Goal: Task Accomplishment & Management: Manage account settings

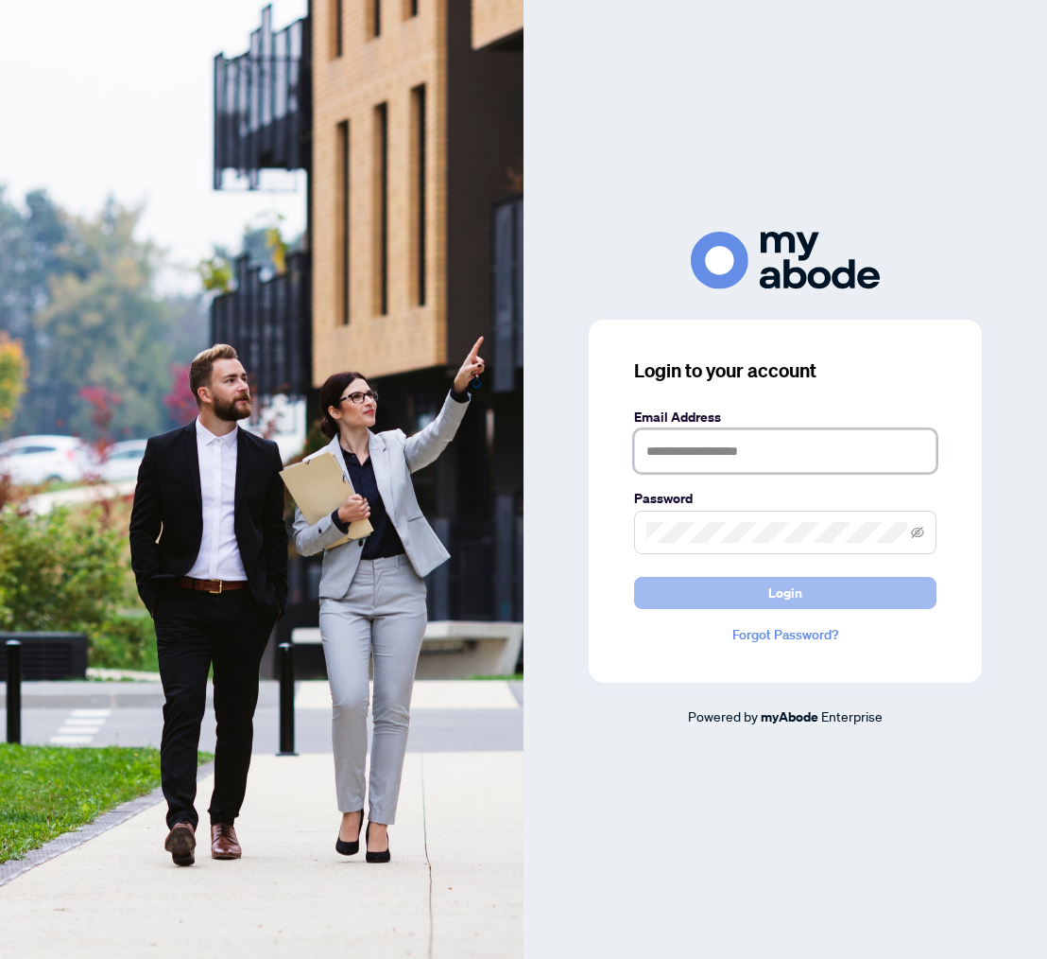
type input "**********"
click at [755, 597] on button "Login" at bounding box center [785, 593] width 303 height 32
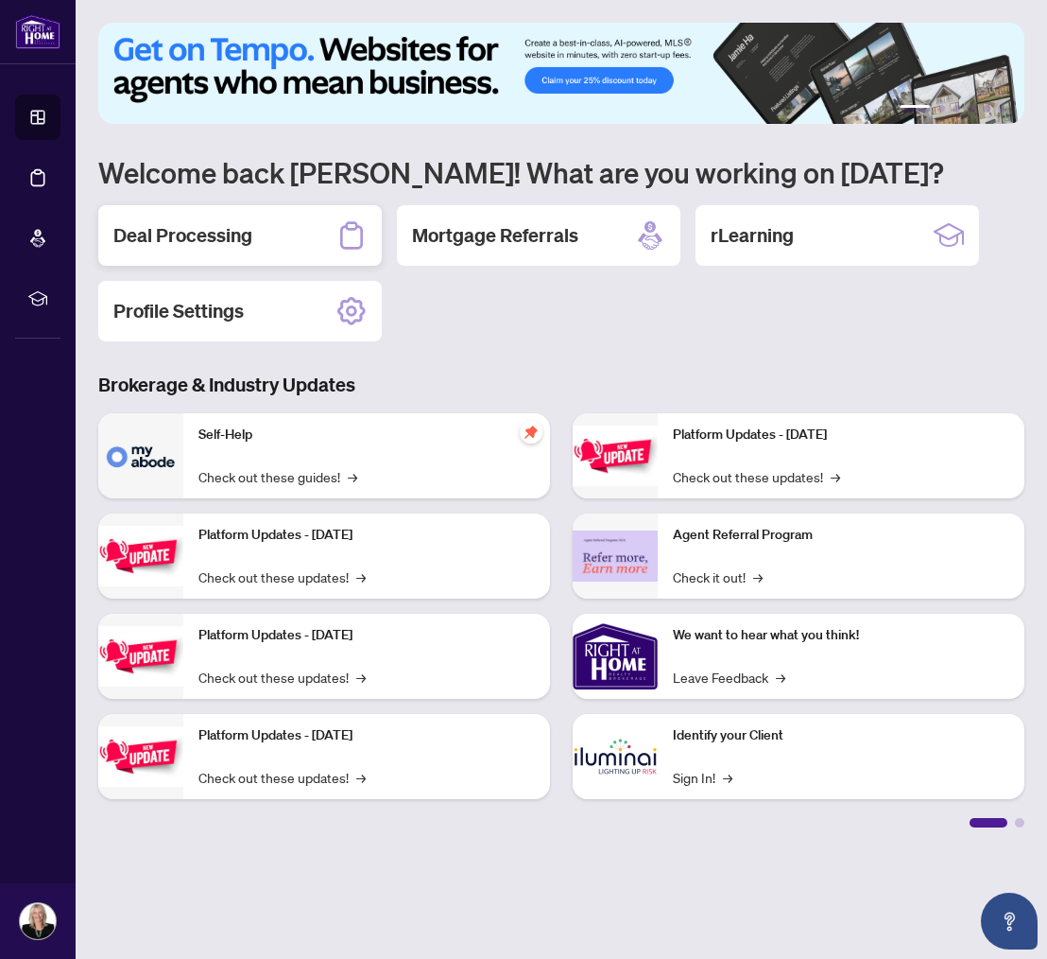
click at [182, 241] on h2 "Deal Processing" at bounding box center [182, 235] width 139 height 26
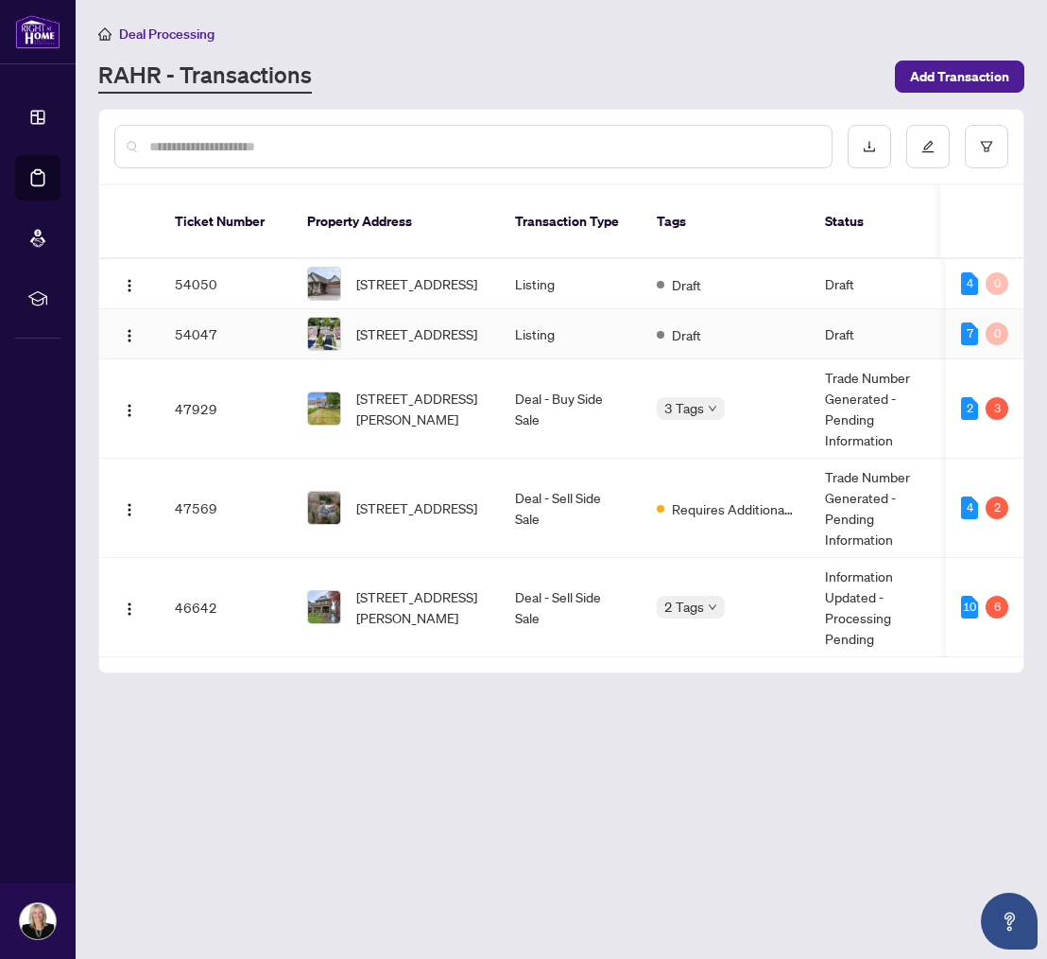
click at [199, 322] on td "54047" at bounding box center [226, 334] width 132 height 50
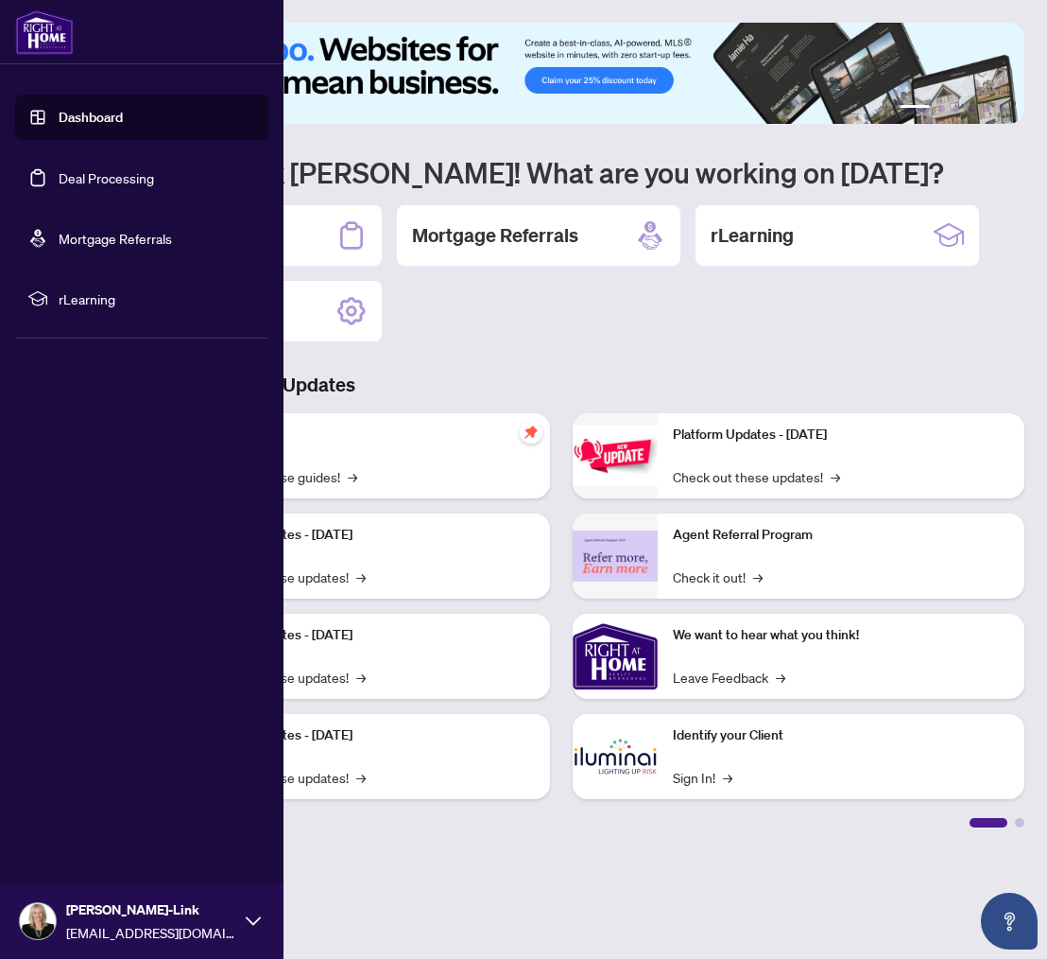
click at [117, 178] on link "Deal Processing" at bounding box center [106, 177] width 95 height 17
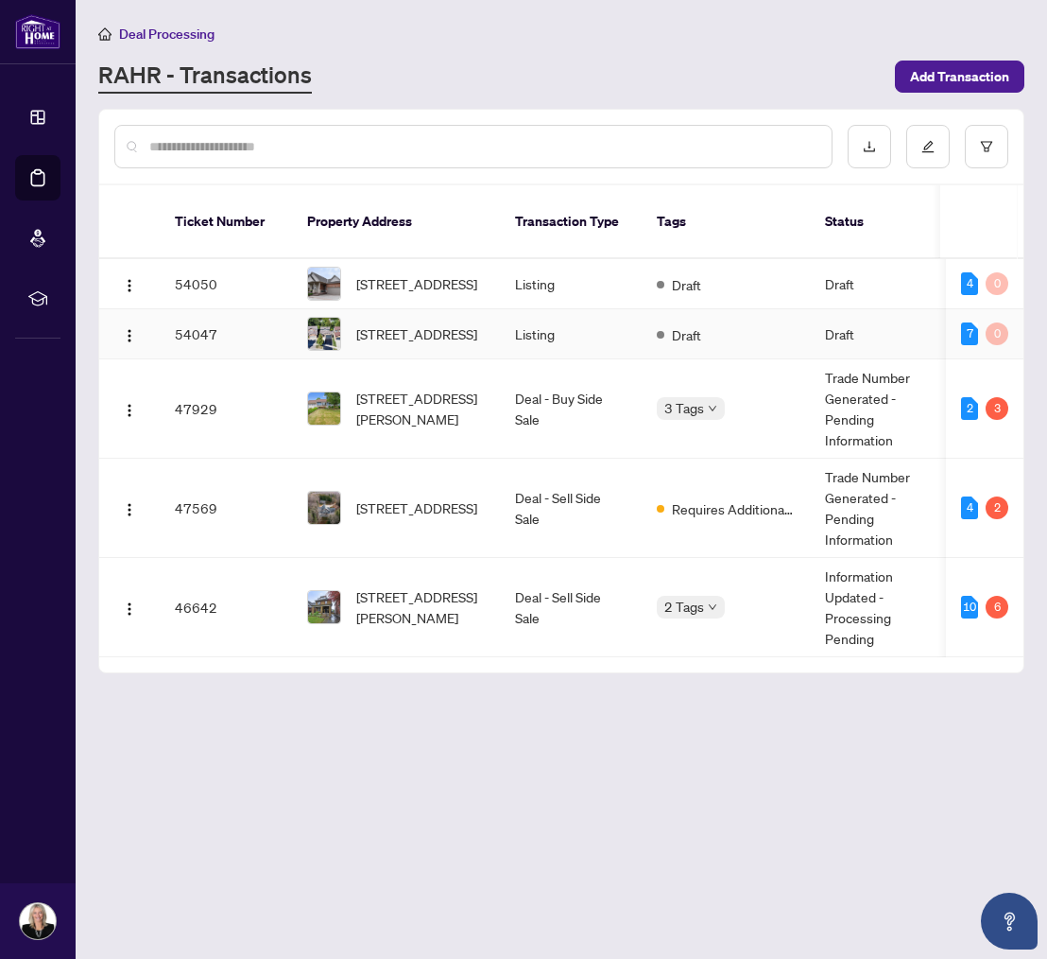
click at [199, 322] on td "54047" at bounding box center [226, 334] width 132 height 50
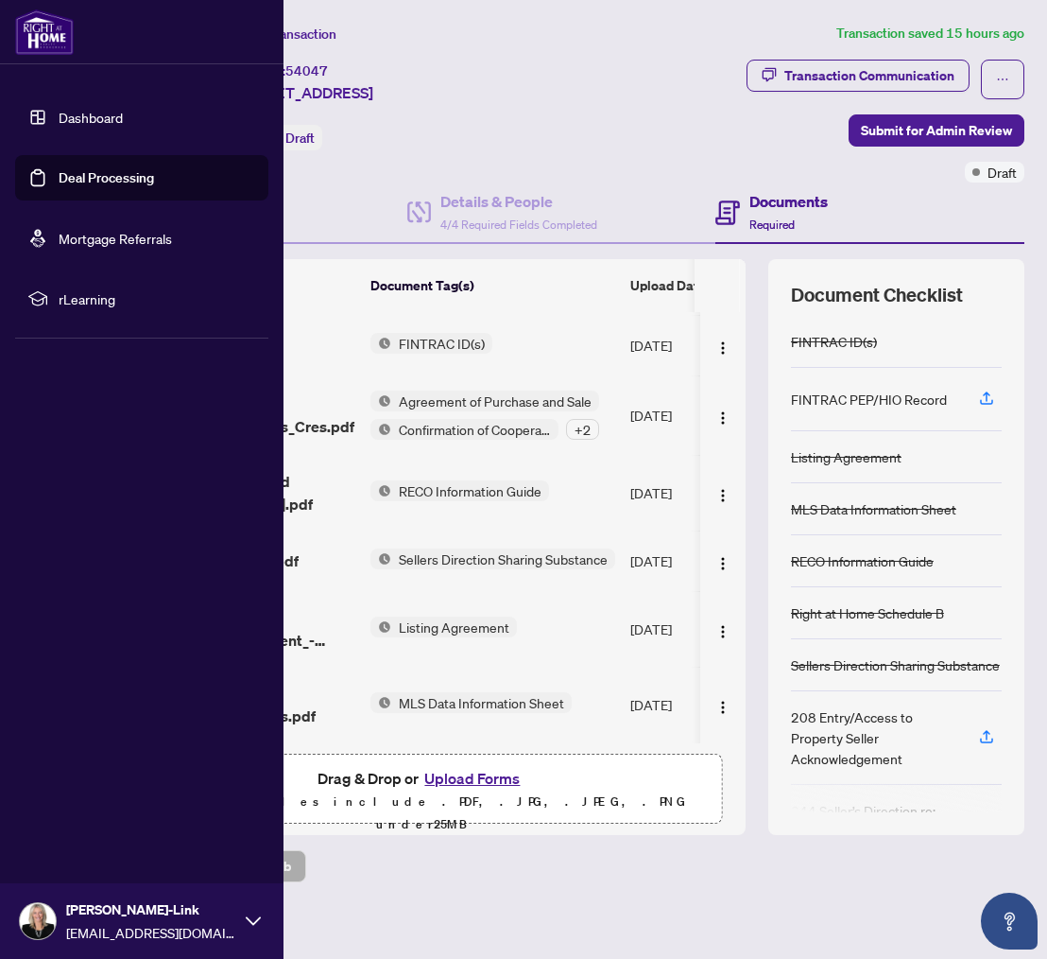
click at [59, 116] on link "Dashboard" at bounding box center [91, 117] width 64 height 17
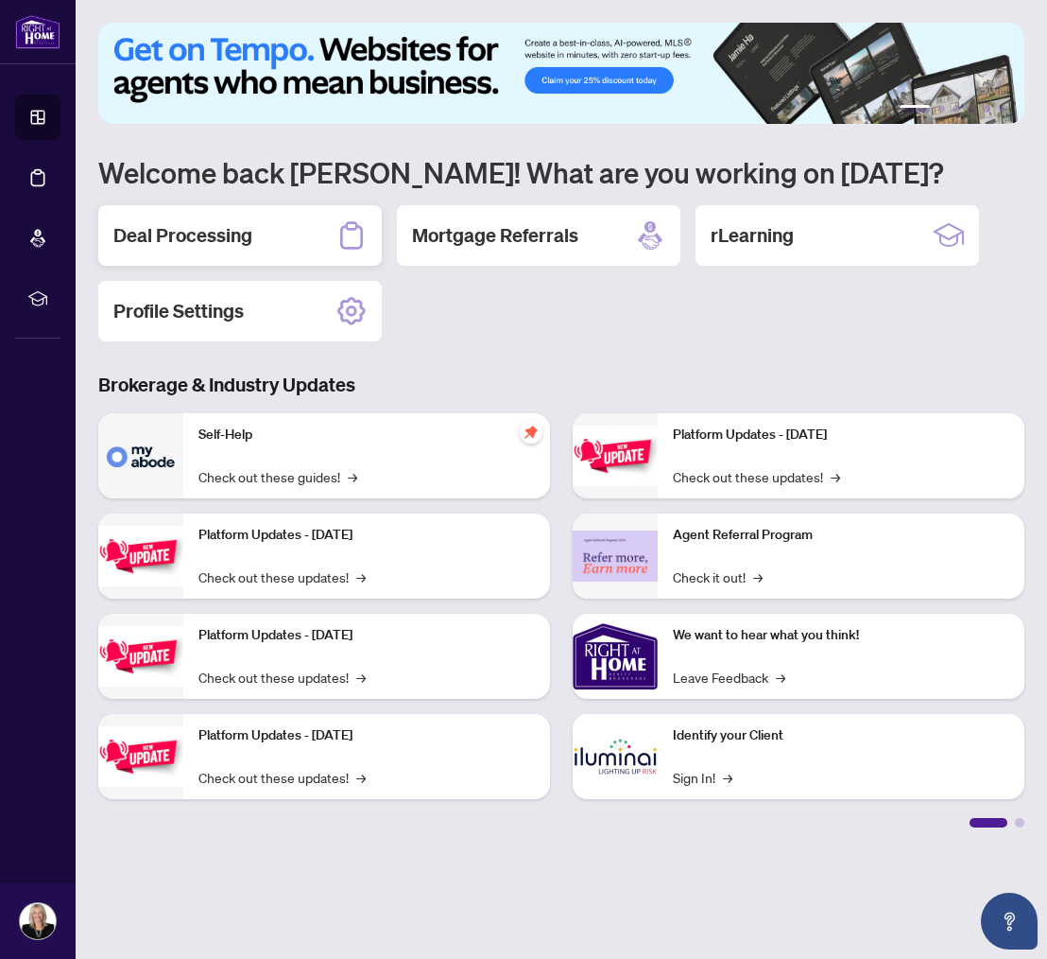
click at [144, 242] on h2 "Deal Processing" at bounding box center [182, 235] width 139 height 26
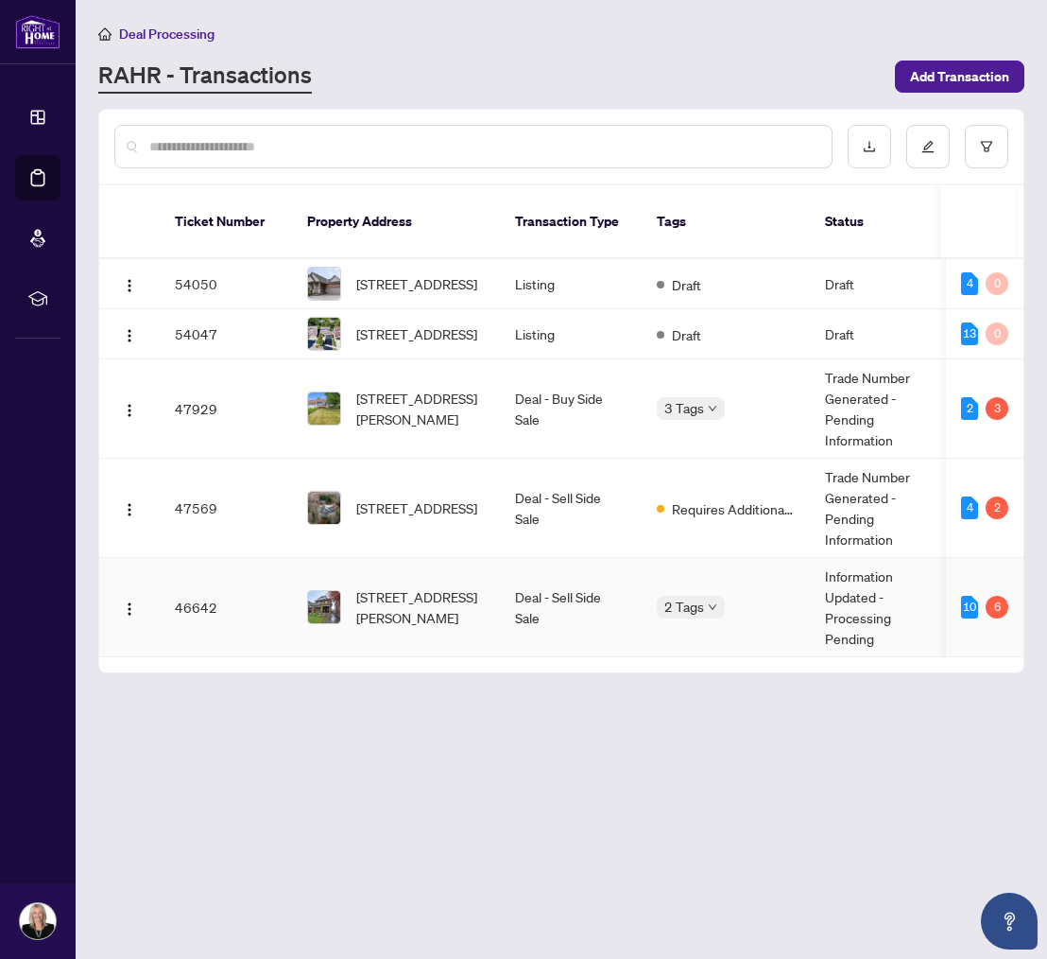
click at [193, 597] on td "46642" at bounding box center [226, 607] width 132 height 99
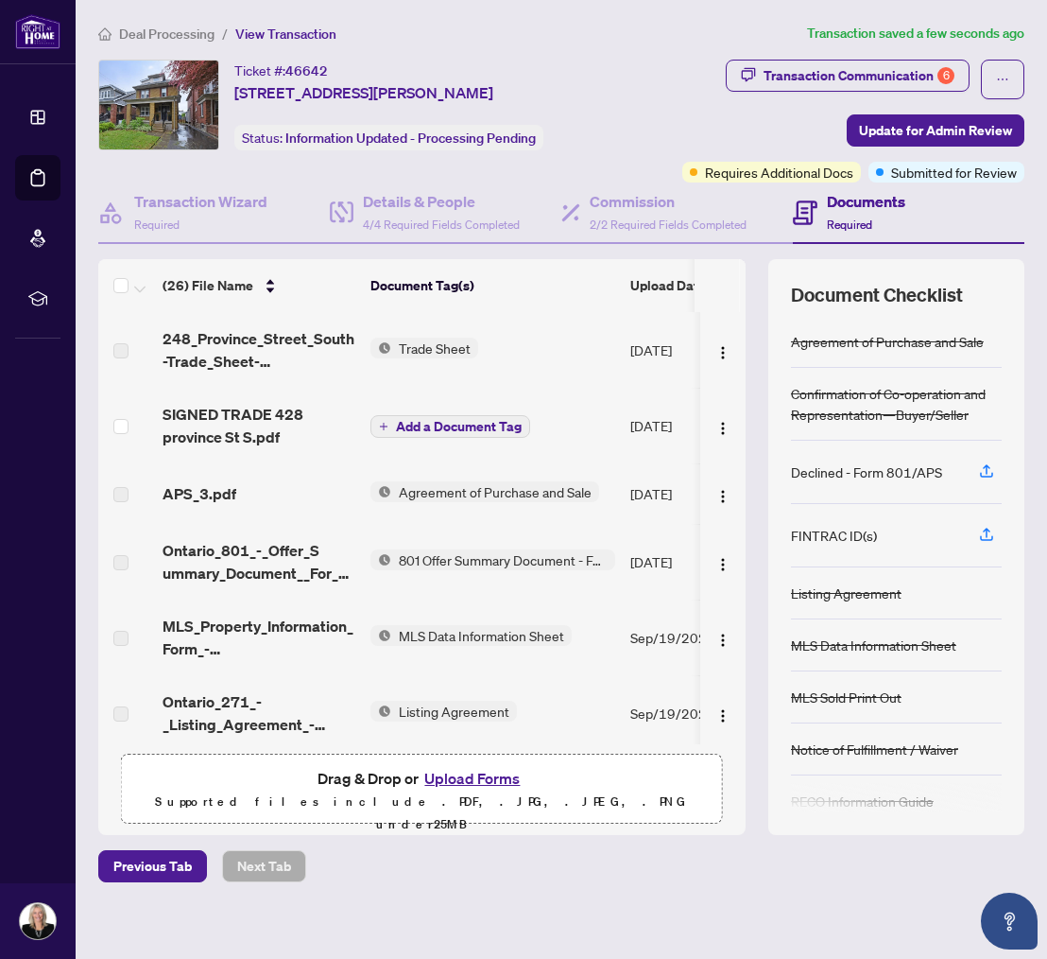
click at [404, 346] on span "Trade Sheet" at bounding box center [434, 347] width 87 height 21
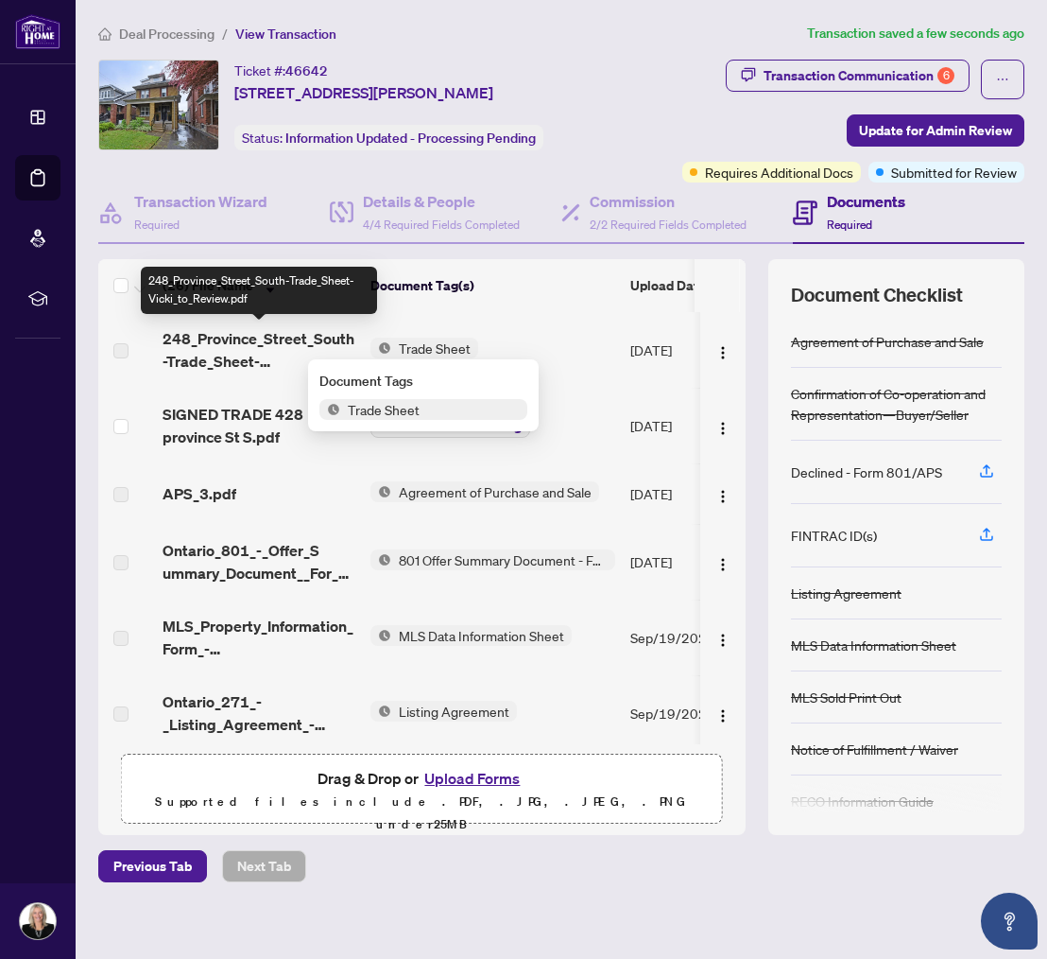
click at [245, 344] on span "248_Province_Street_South-Trade_Sheet-Vicki_to_Review.pdf" at bounding box center [259, 349] width 193 height 45
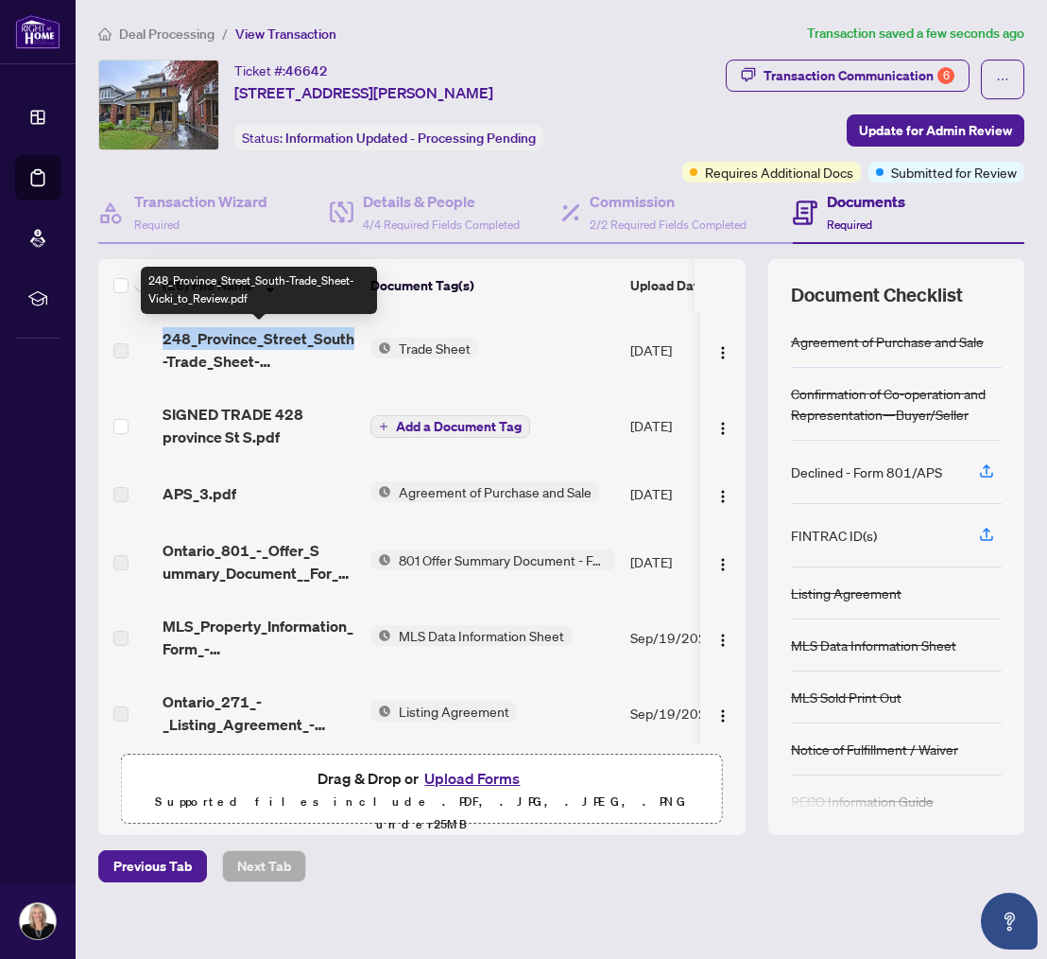
click at [245, 344] on span "248_Province_Street_South-Trade_Sheet-Vicki_to_Review.pdf" at bounding box center [259, 349] width 193 height 45
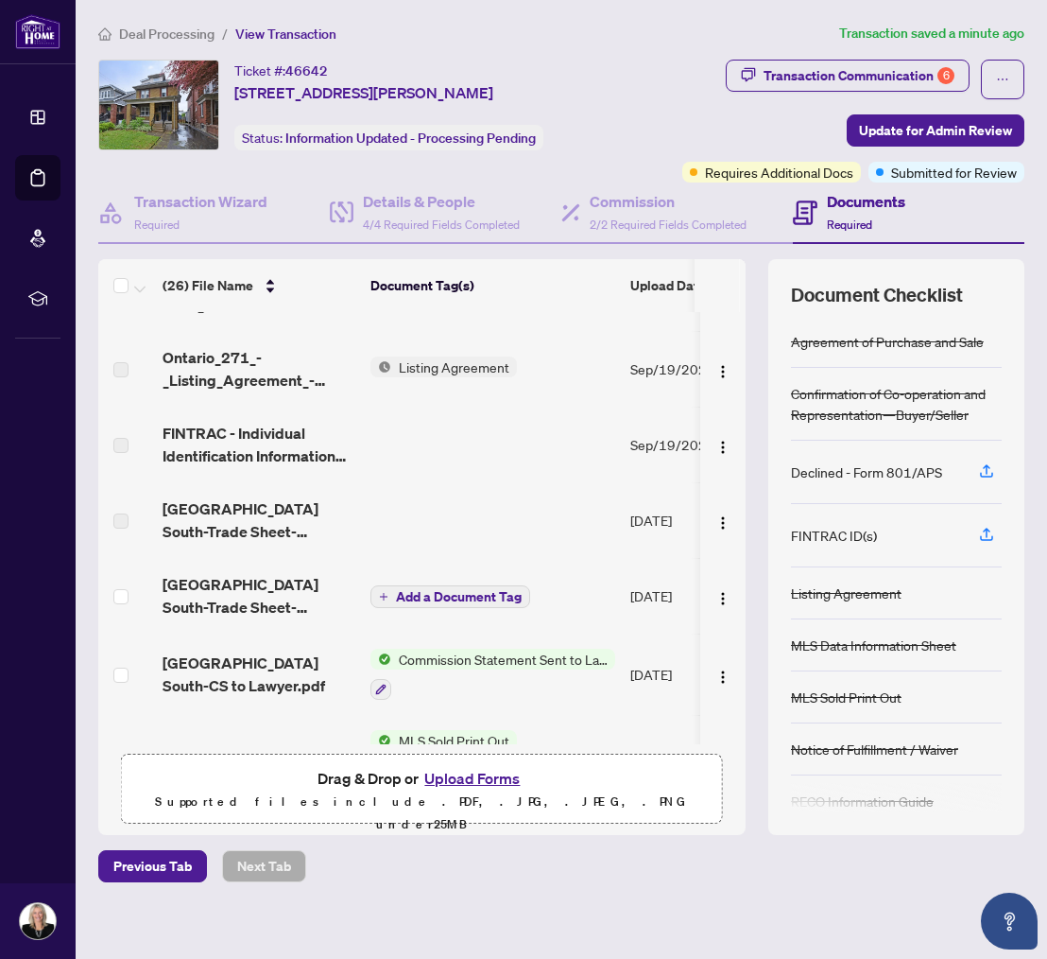
scroll to position [354, 0]
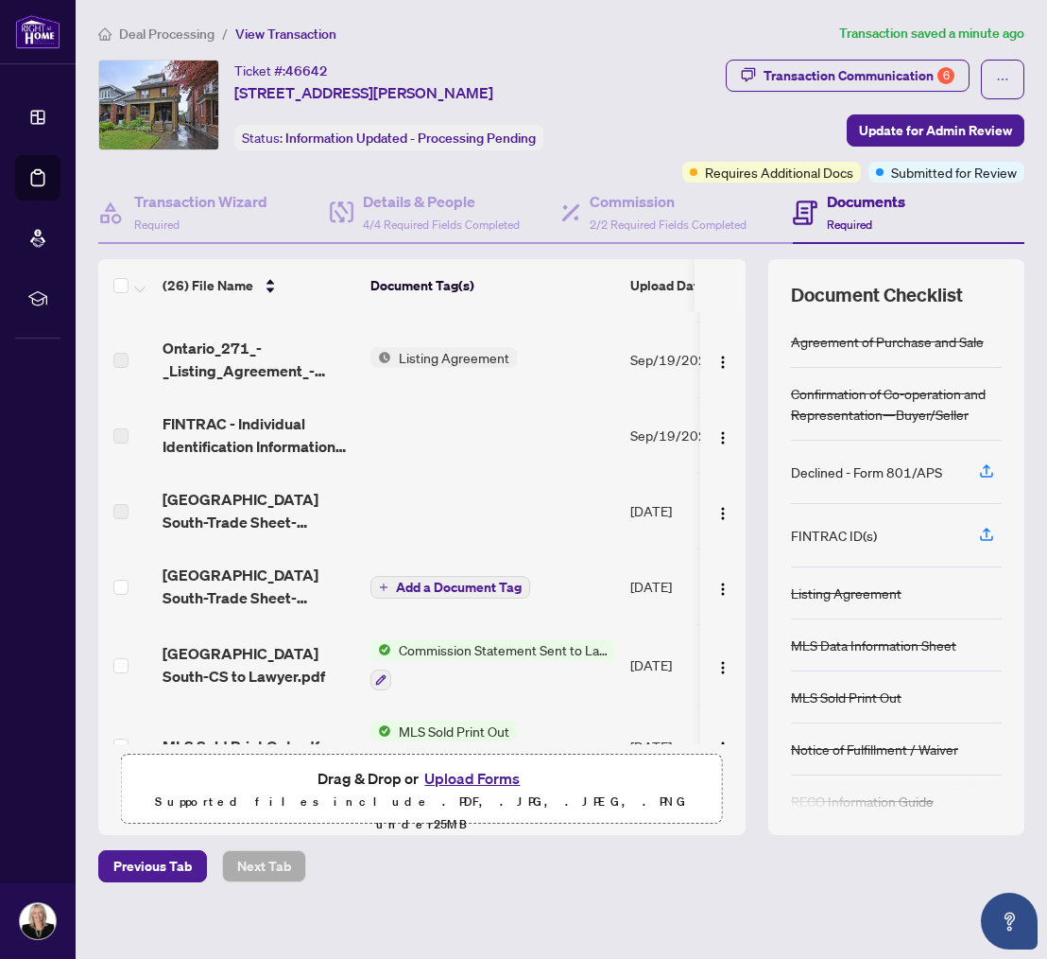
click at [388, 584] on icon "plus" at bounding box center [383, 586] width 9 height 9
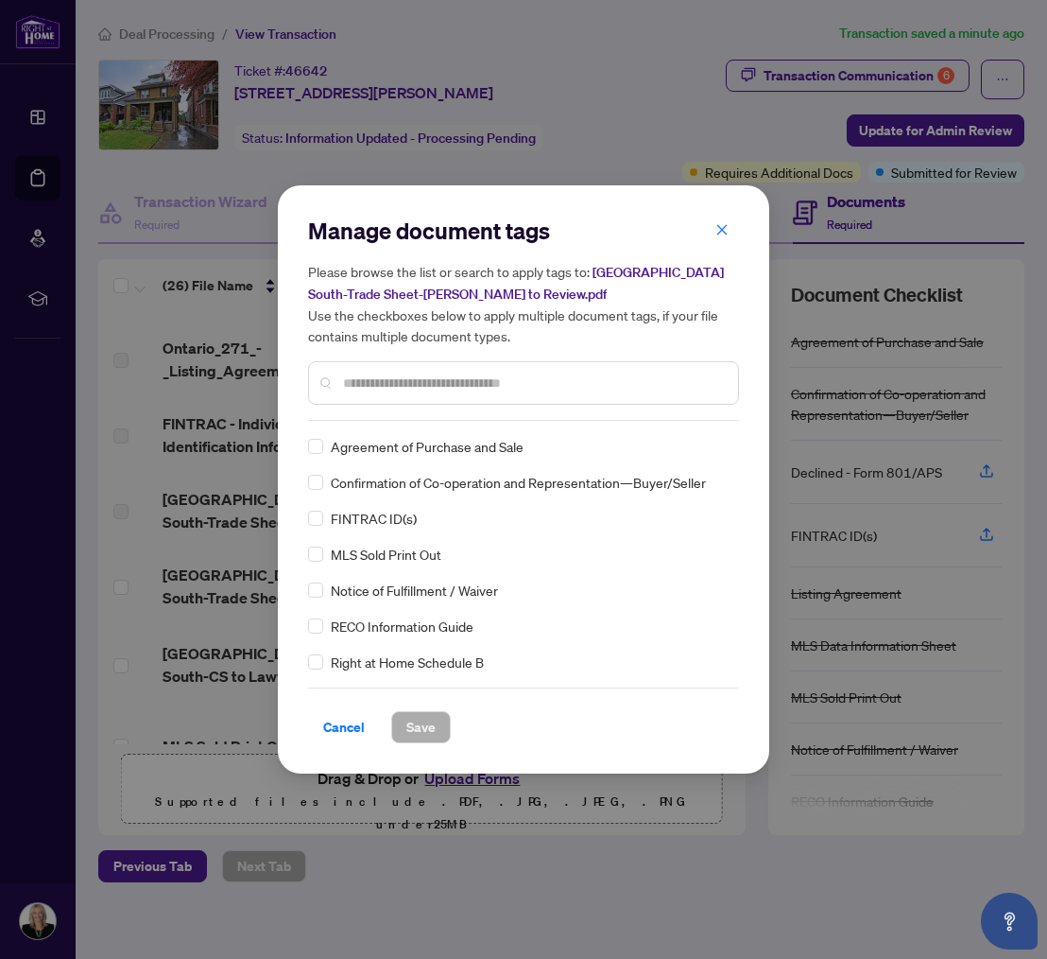
click at [359, 382] on input "text" at bounding box center [533, 382] width 380 height 21
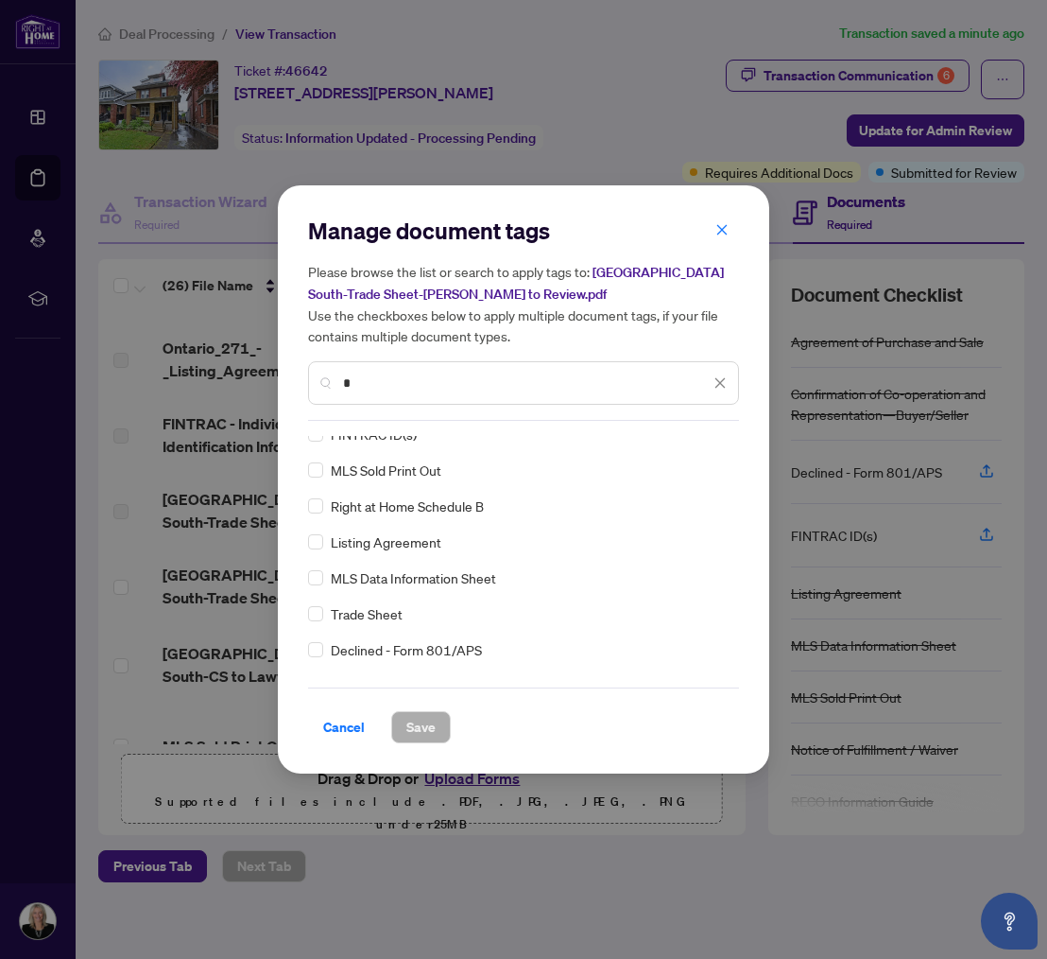
scroll to position [95, 0]
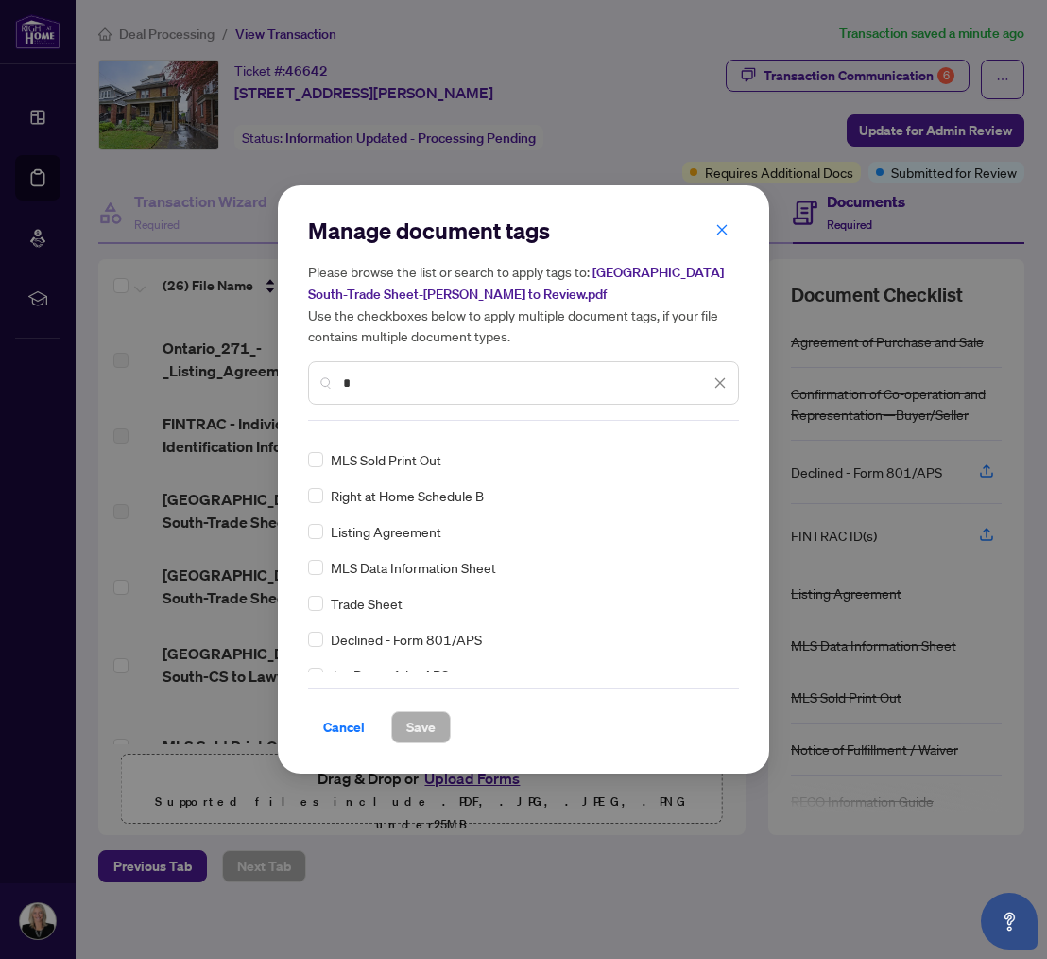
type input "*"
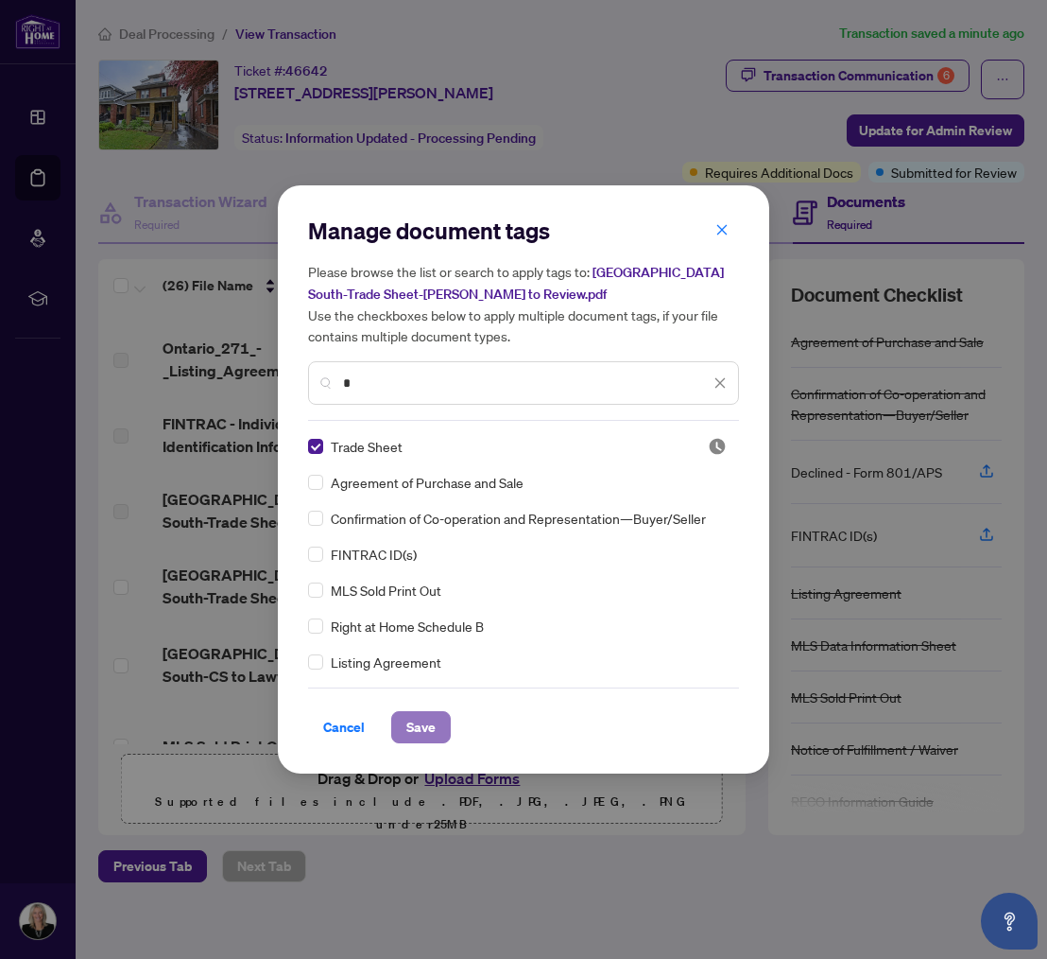
click at [422, 724] on span "Save" at bounding box center [421, 727] width 29 height 30
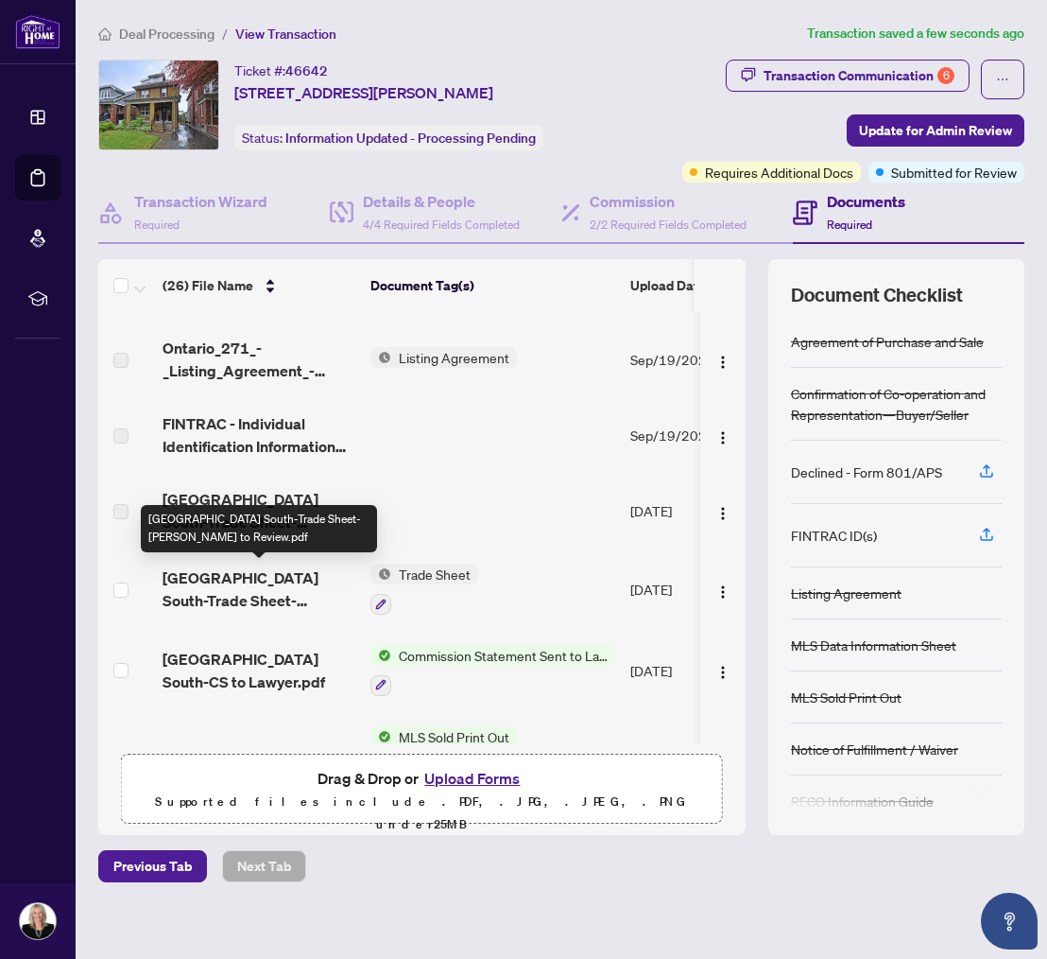
click at [196, 578] on span "248 Province Street South-Trade Sheet-Alison to Review.pdf" at bounding box center [259, 588] width 193 height 45
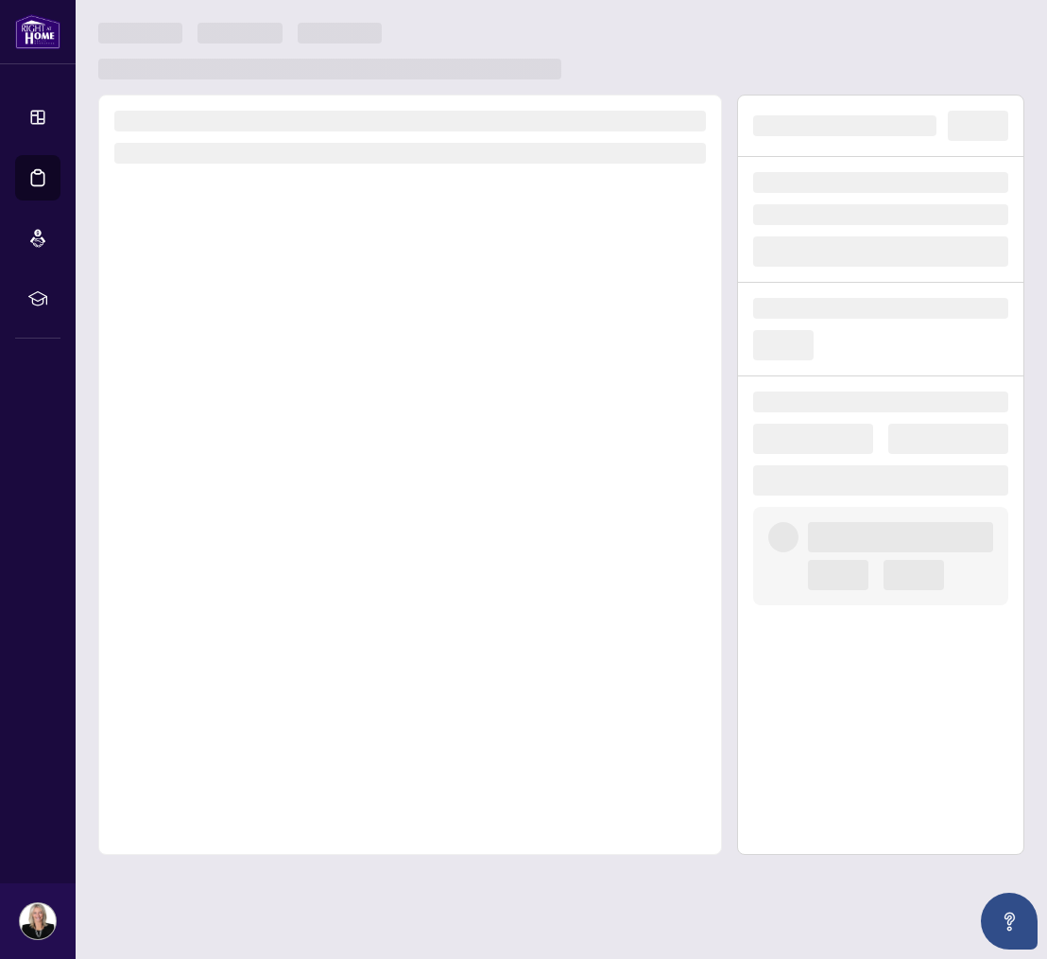
click at [196, 578] on div at bounding box center [410, 475] width 624 height 760
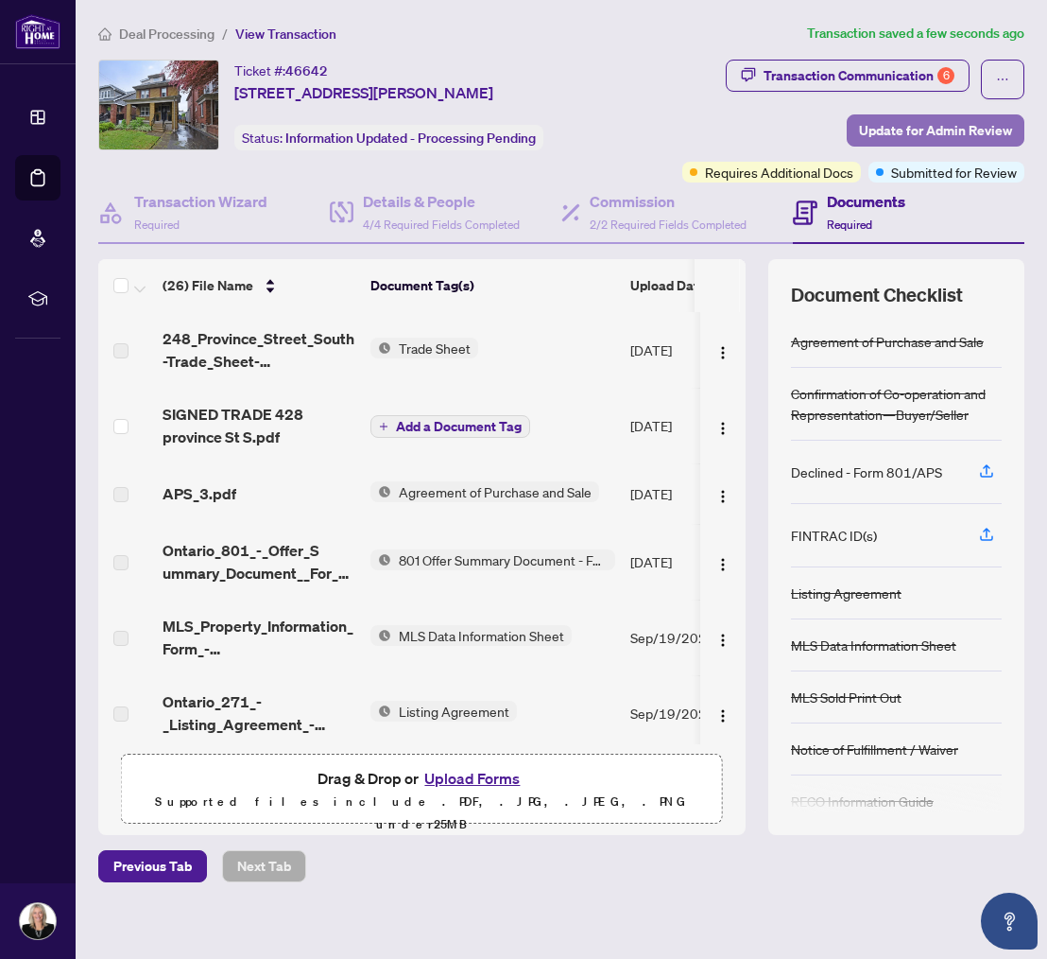
click at [887, 128] on span "Update for Admin Review" at bounding box center [935, 130] width 153 height 30
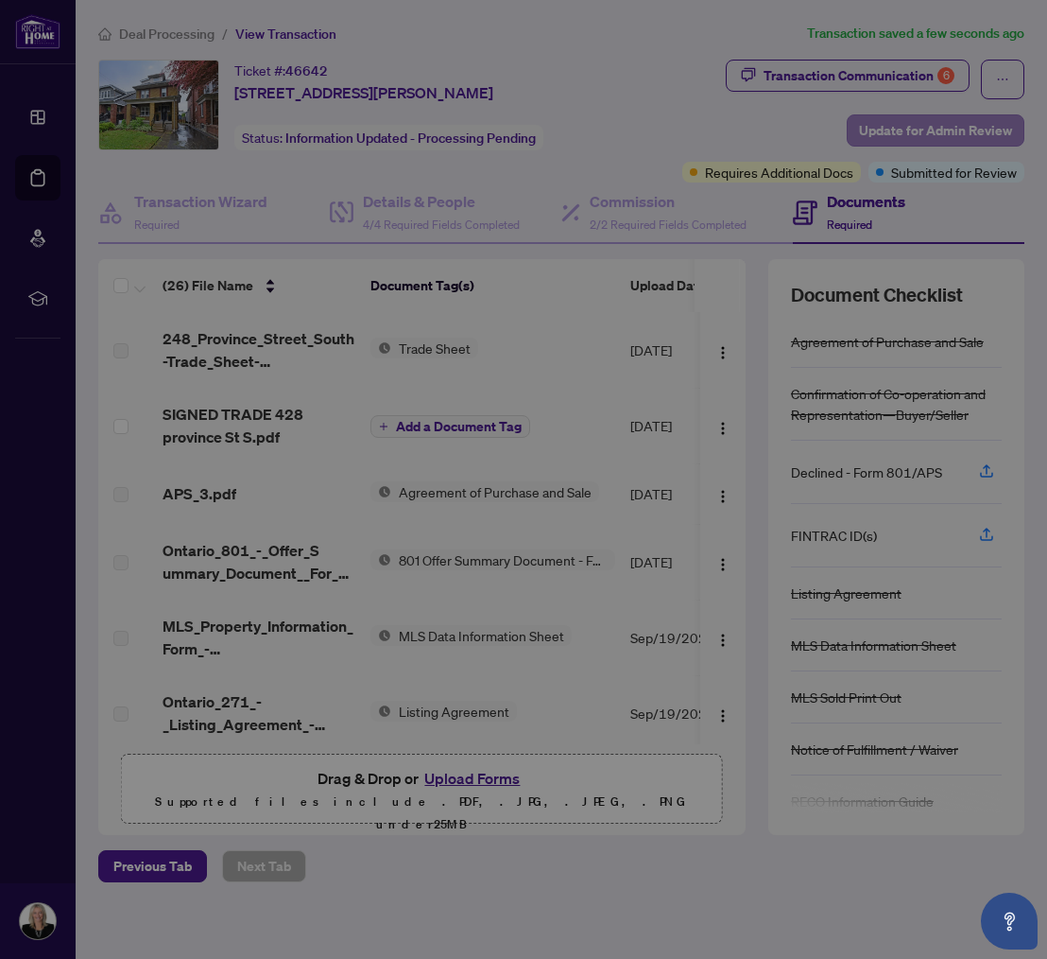
click at [887, 128] on div "Update for admin review Clicking submit will notify the admin team to review yo…" at bounding box center [523, 479] width 1047 height 959
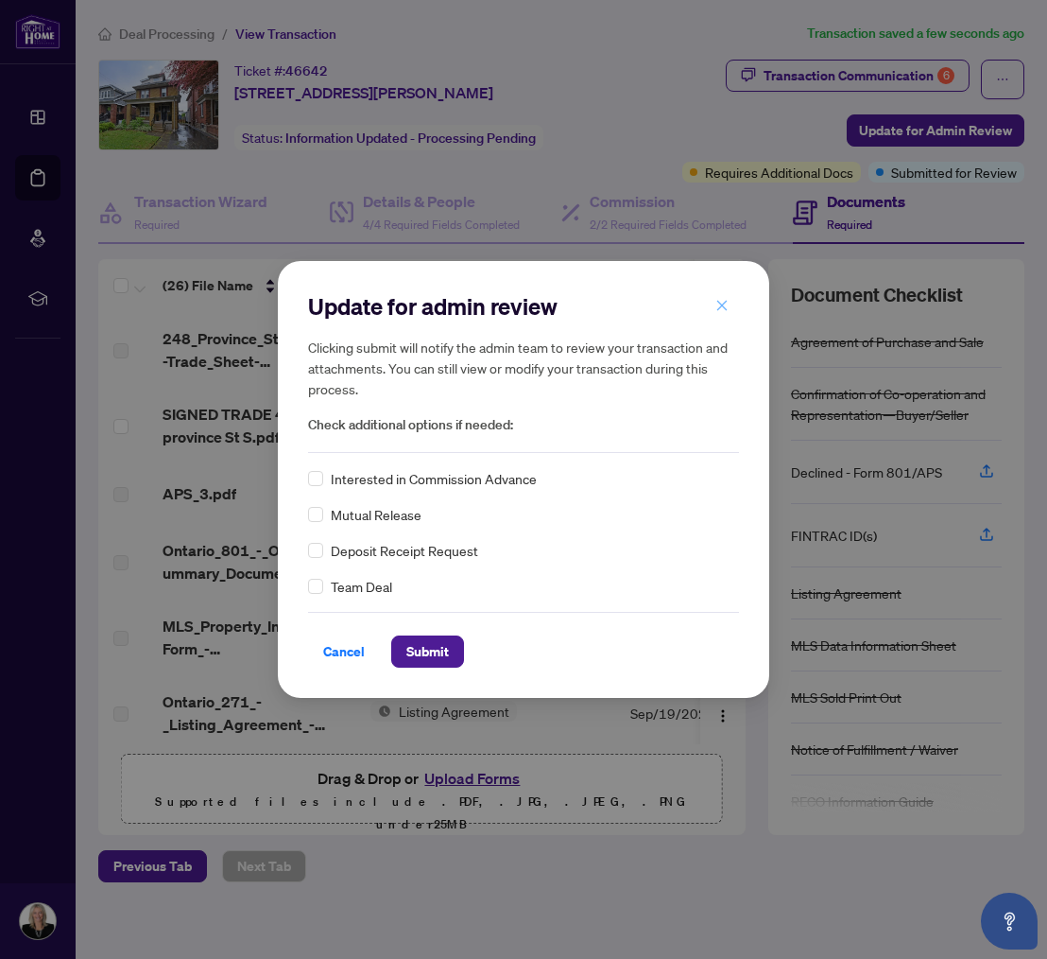
click at [723, 303] on icon "close" at bounding box center [722, 305] width 13 height 13
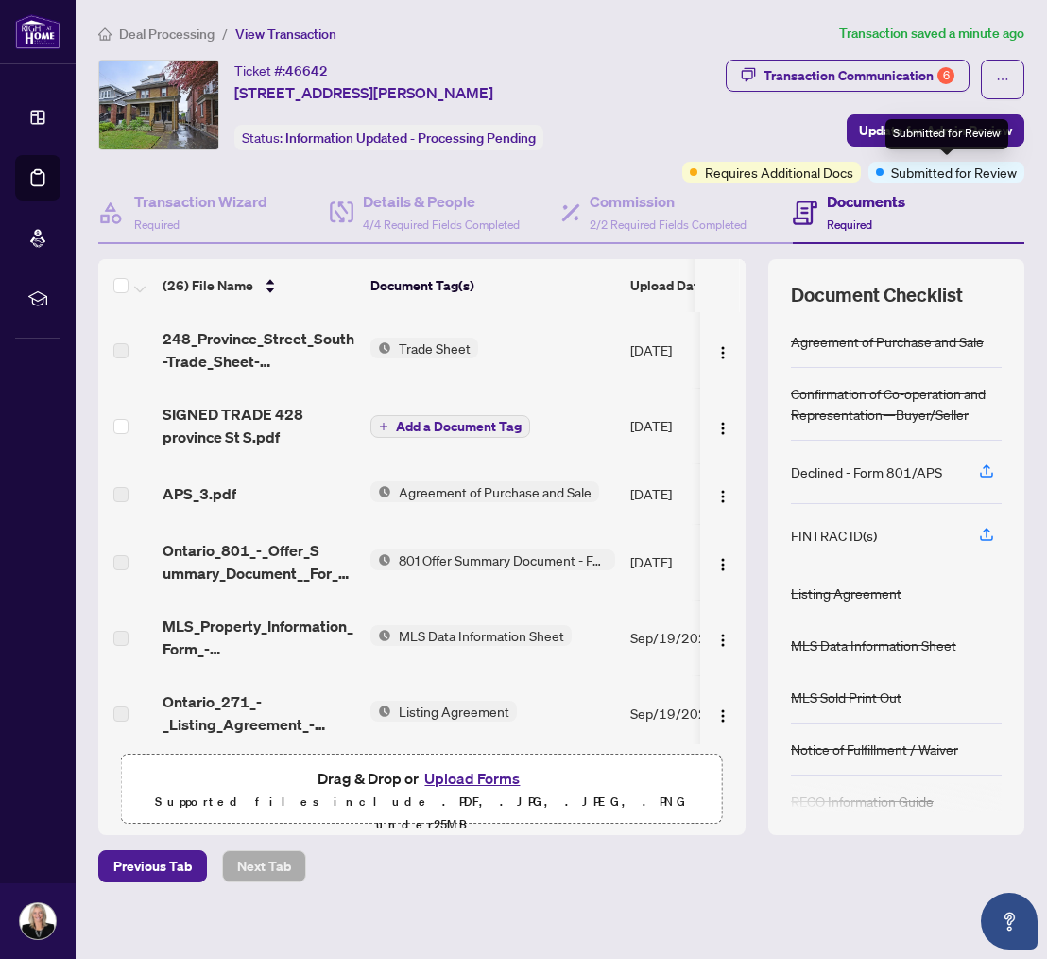
click at [907, 176] on span "Submitted for Review" at bounding box center [954, 172] width 126 height 21
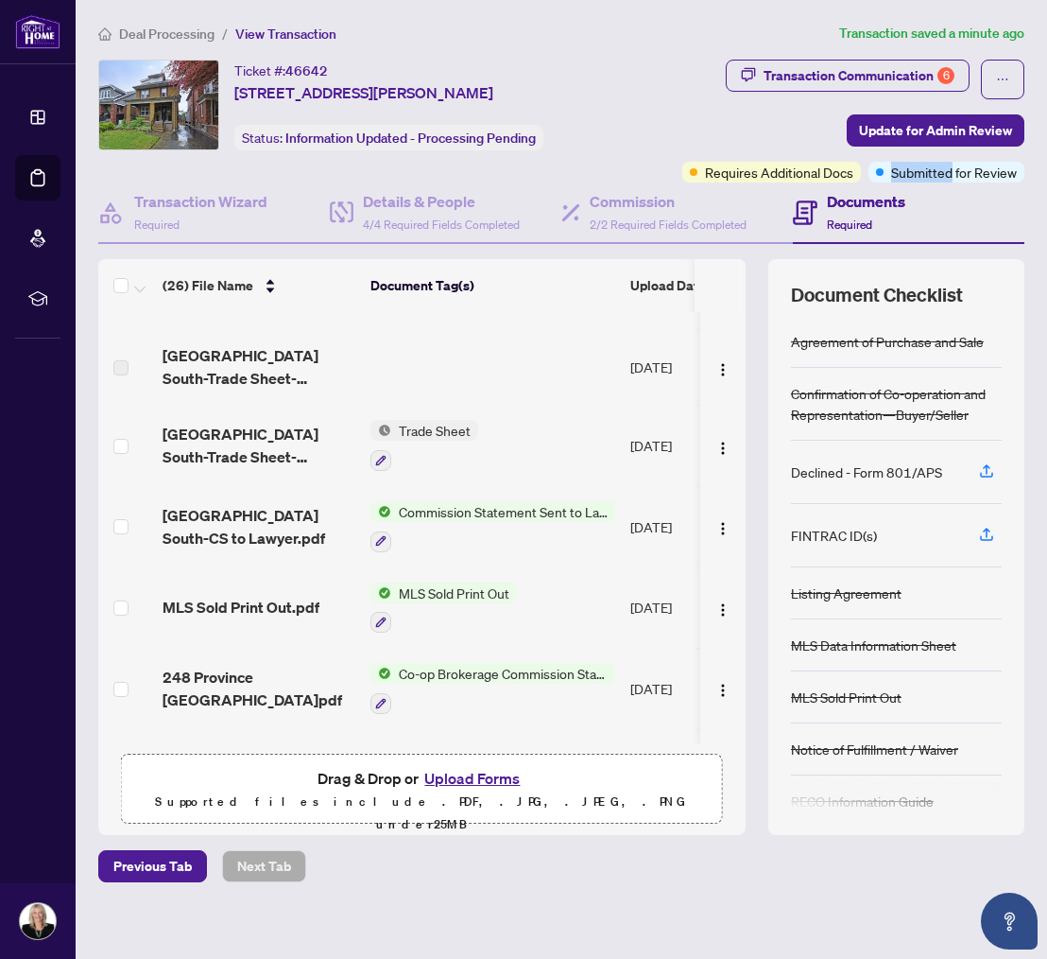
scroll to position [501, 0]
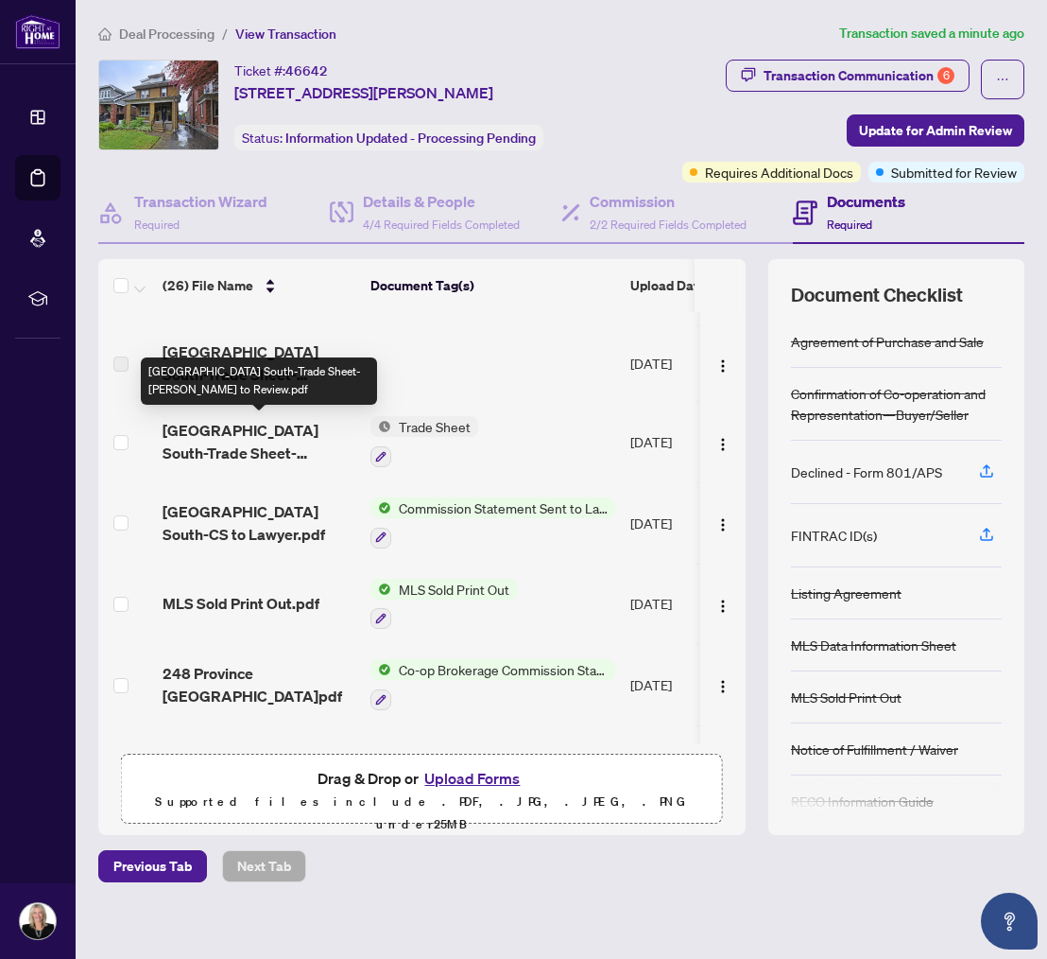
click at [212, 438] on span "248 Province Street South-Trade Sheet-Alison to Review.pdf" at bounding box center [259, 441] width 193 height 45
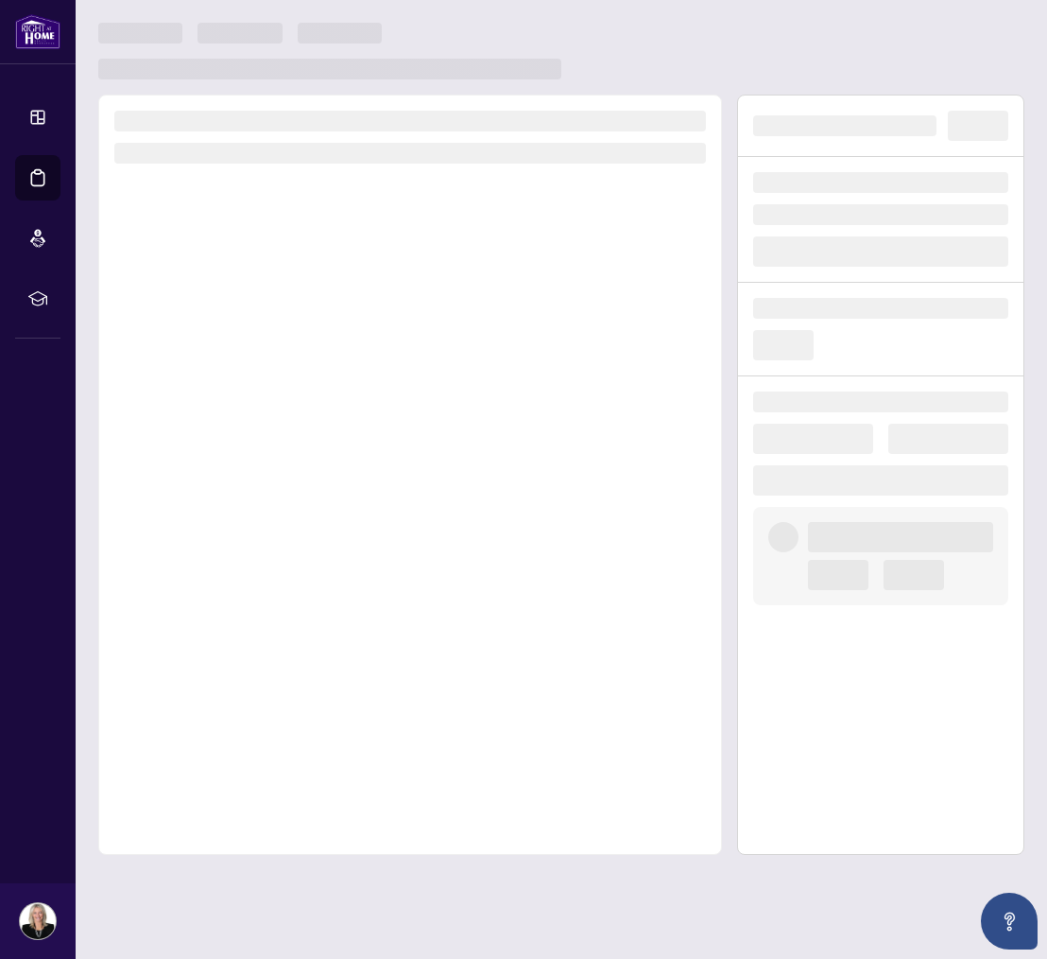
click at [212, 438] on div at bounding box center [410, 475] width 624 height 760
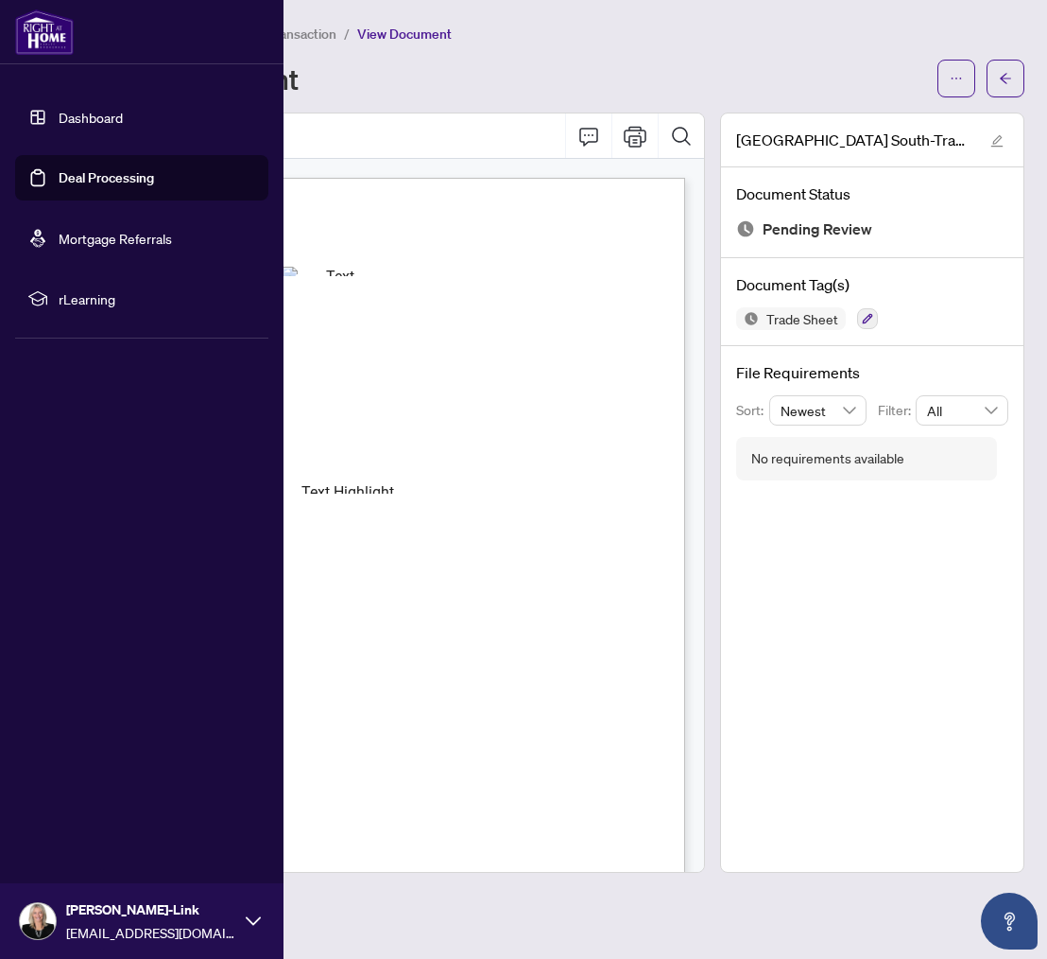
click at [92, 174] on link "Deal Processing" at bounding box center [106, 177] width 95 height 17
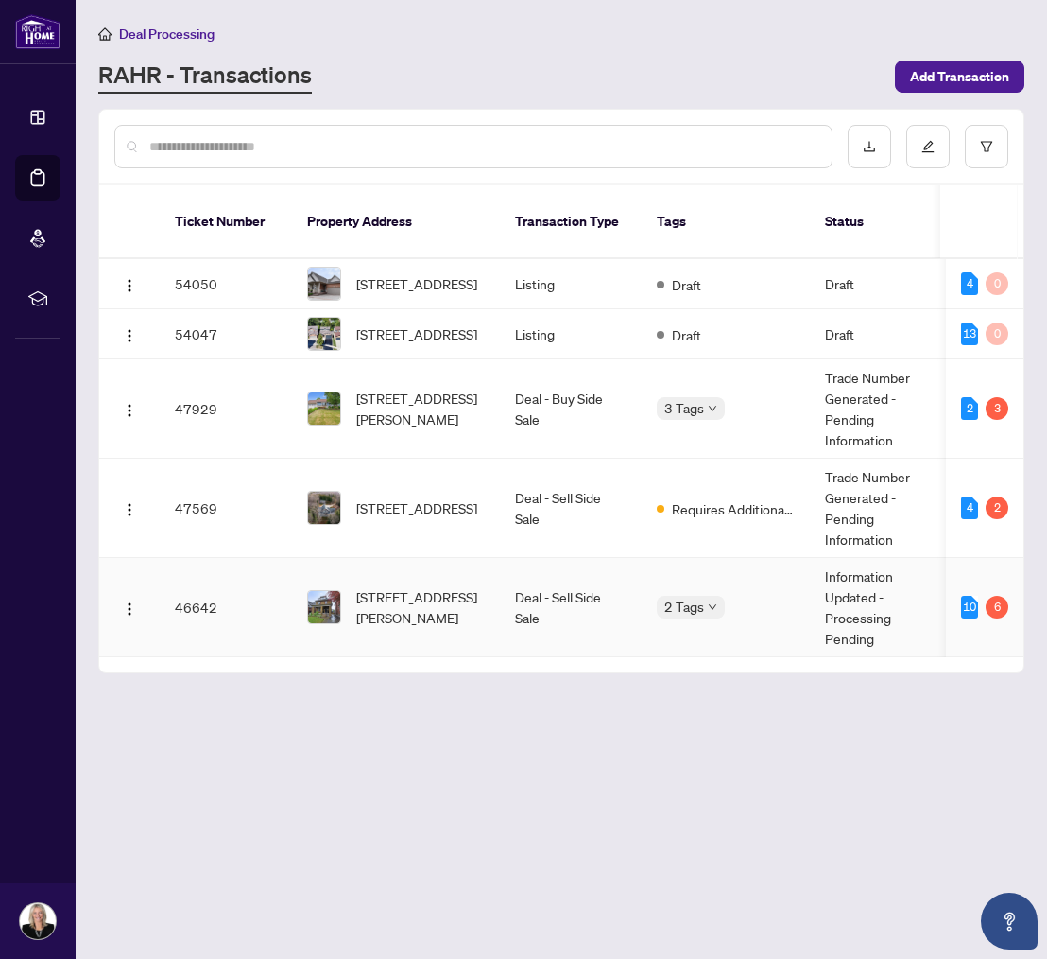
click at [199, 598] on td "46642" at bounding box center [226, 607] width 132 height 99
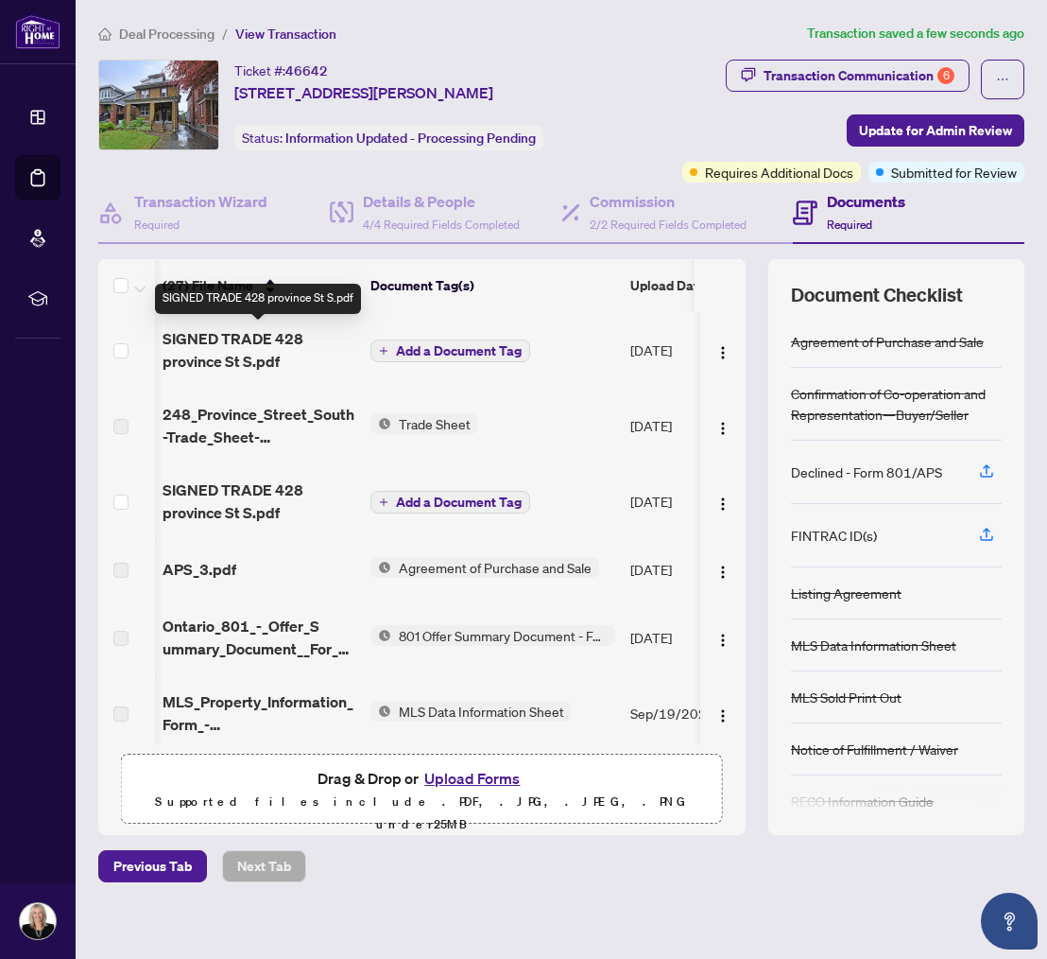
scroll to position [0, 1]
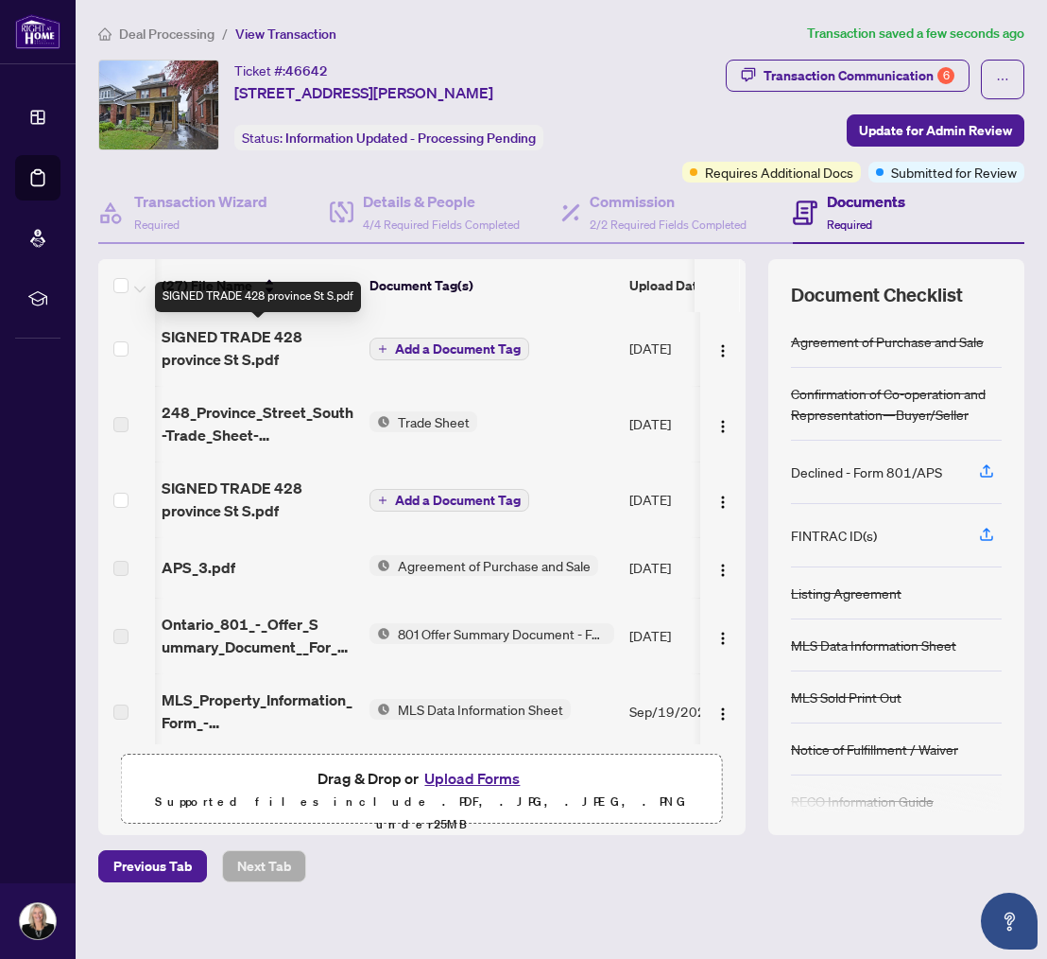
click at [220, 337] on span "SIGNED TRADE 428 province St S.pdf" at bounding box center [258, 347] width 193 height 45
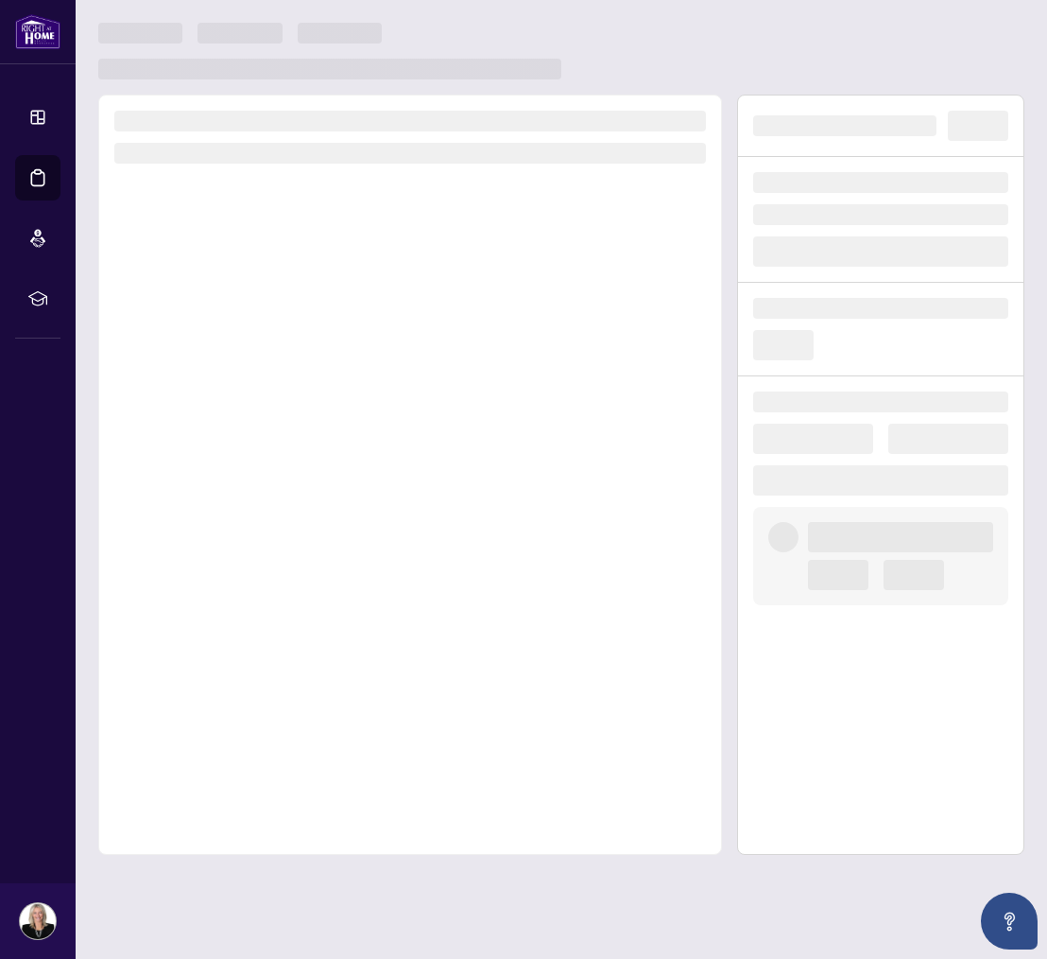
click at [220, 337] on div at bounding box center [410, 475] width 624 height 760
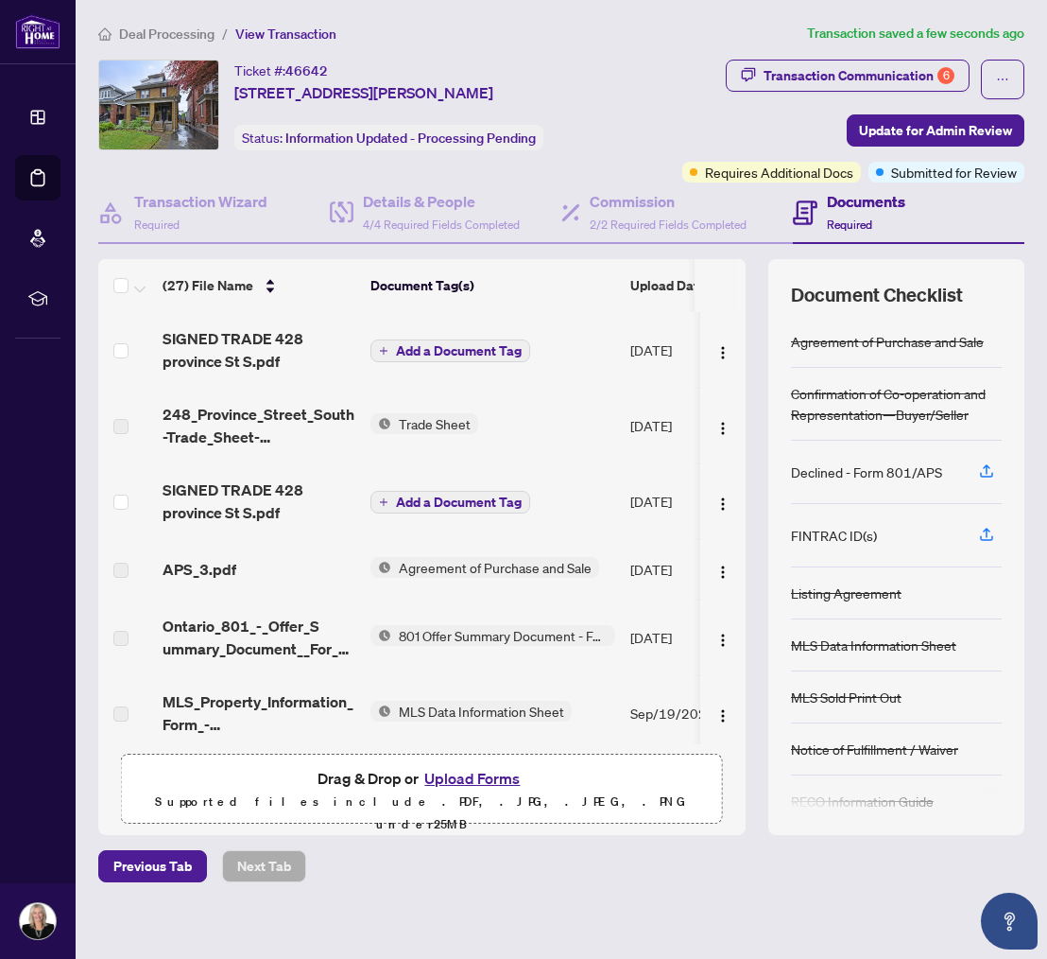
click at [387, 346] on icon "plus" at bounding box center [383, 350] width 9 height 9
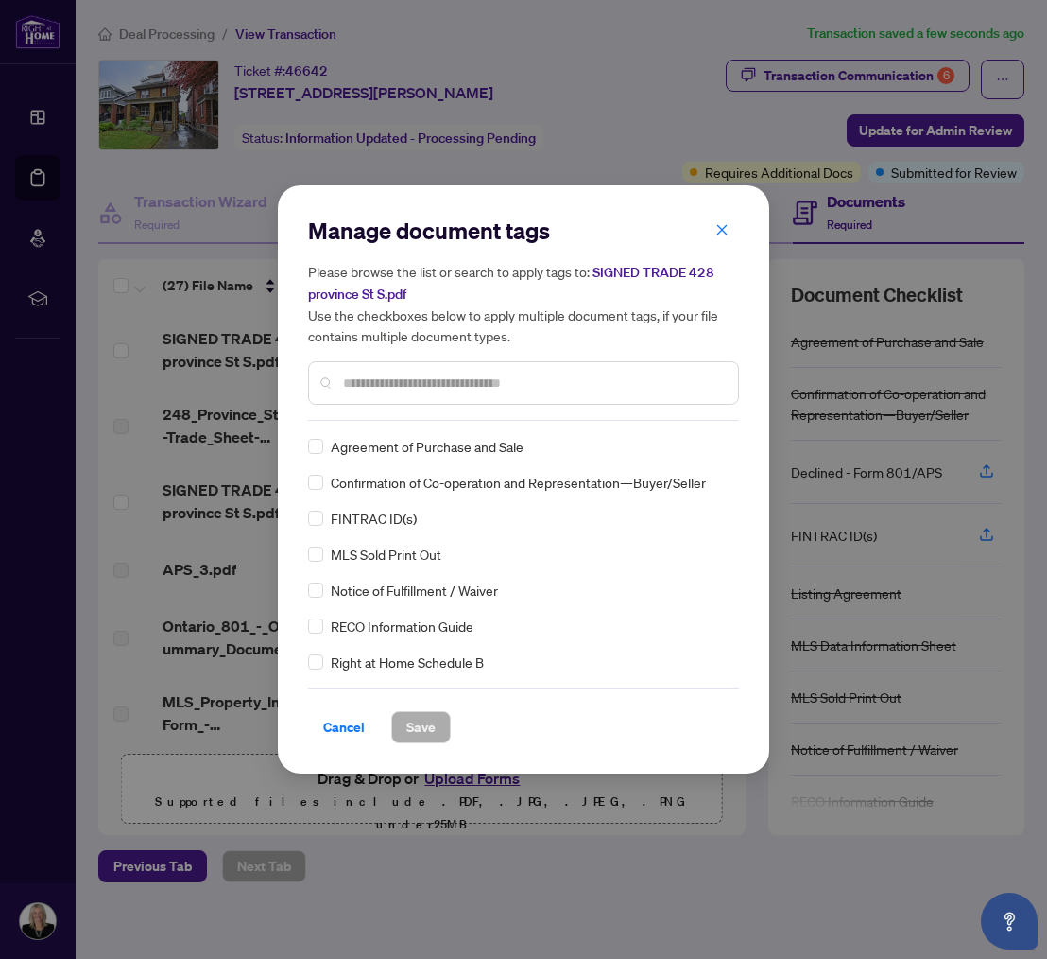
click at [381, 416] on div "Manage document tags Please browse the list or search to apply tags to: SIGNED …" at bounding box center [523, 318] width 431 height 205
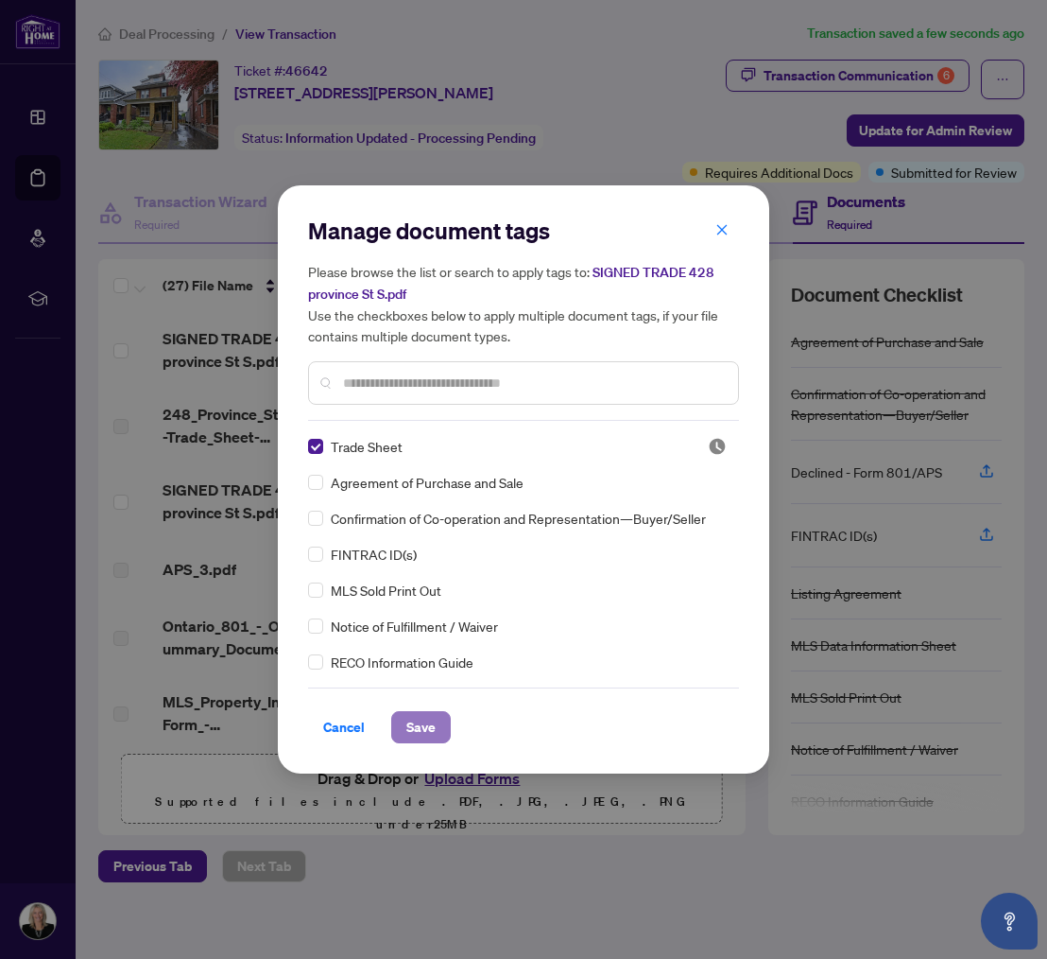
click at [413, 726] on span "Save" at bounding box center [421, 727] width 29 height 30
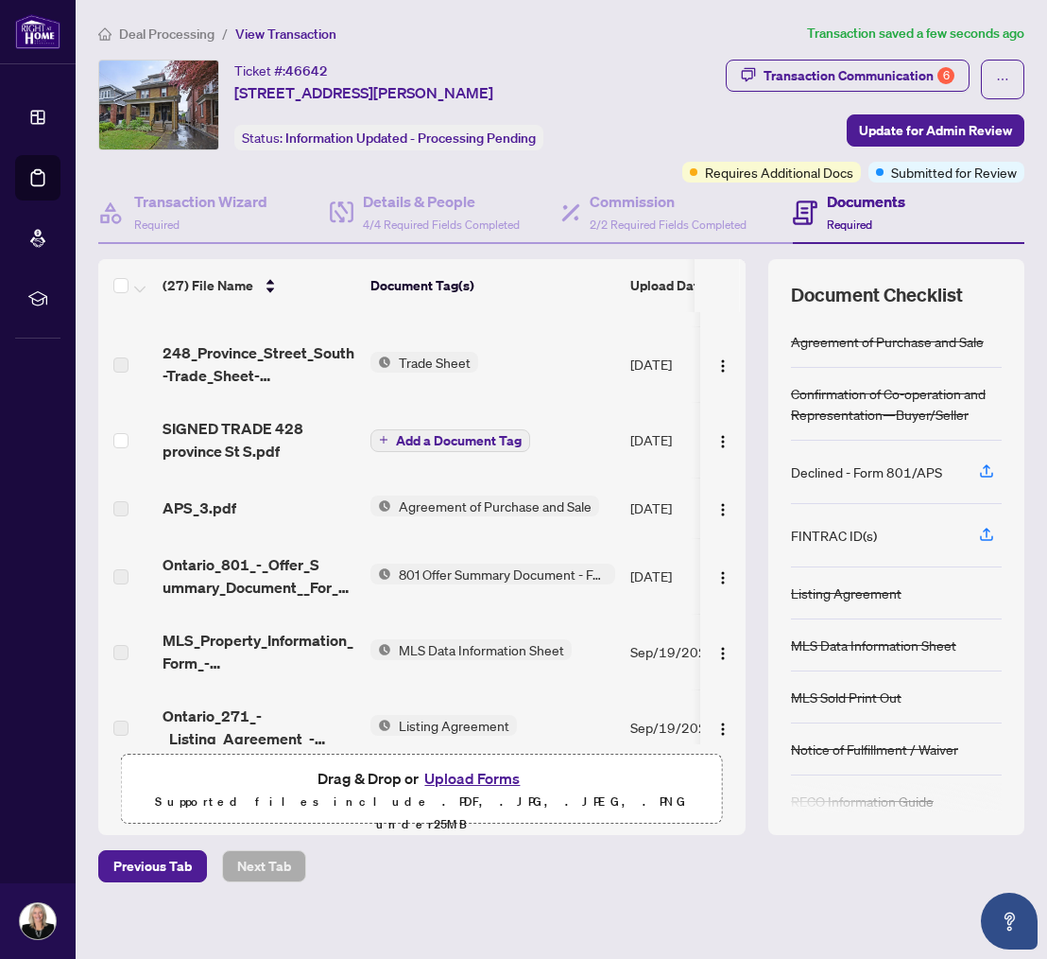
scroll to position [72, 0]
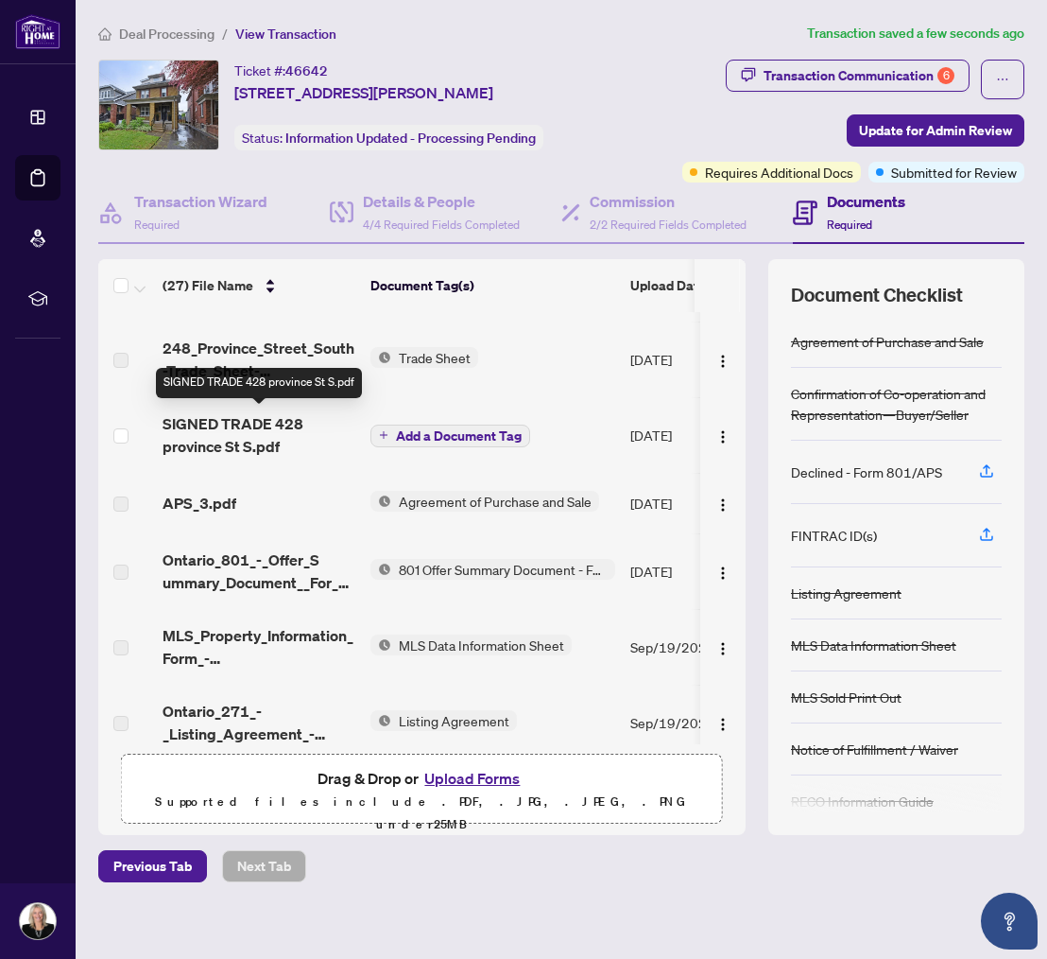
click at [189, 431] on span "SIGNED TRADE 428 province St S.pdf" at bounding box center [259, 434] width 193 height 45
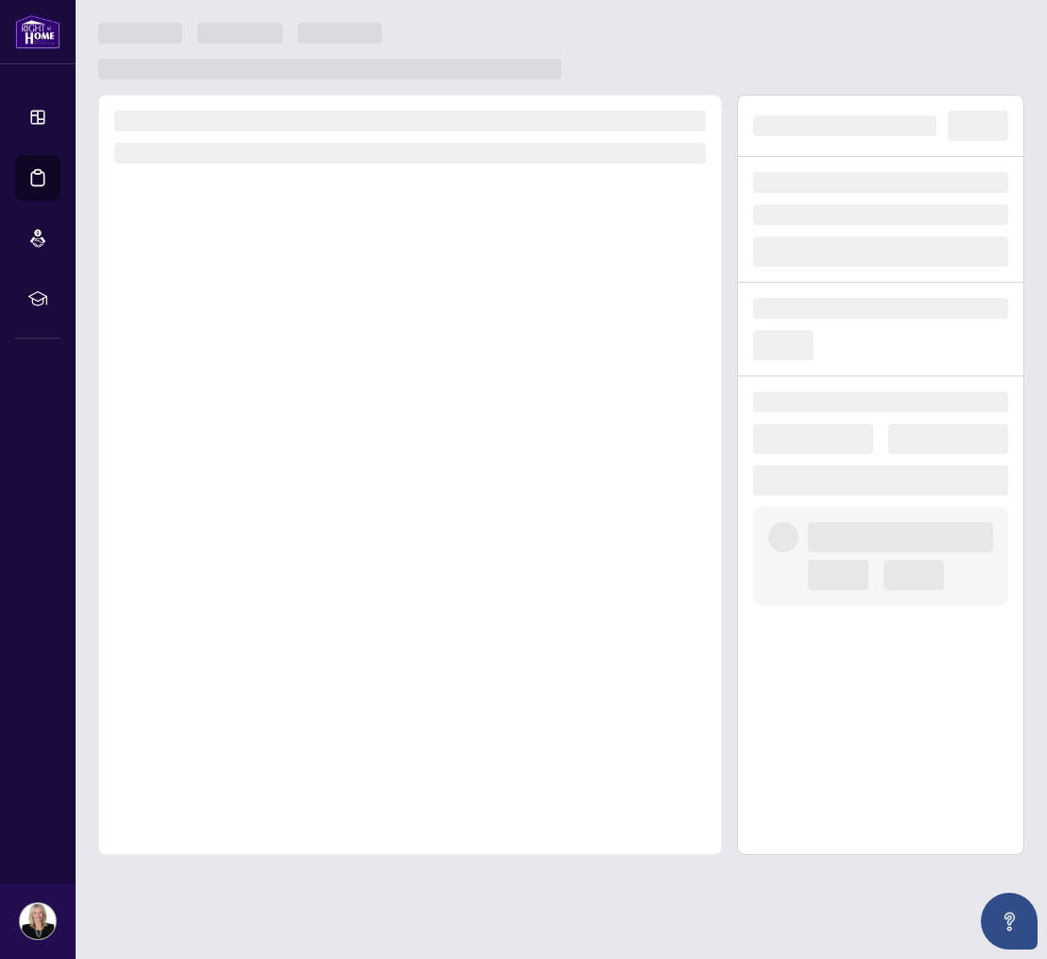
click at [189, 431] on div at bounding box center [410, 475] width 624 height 760
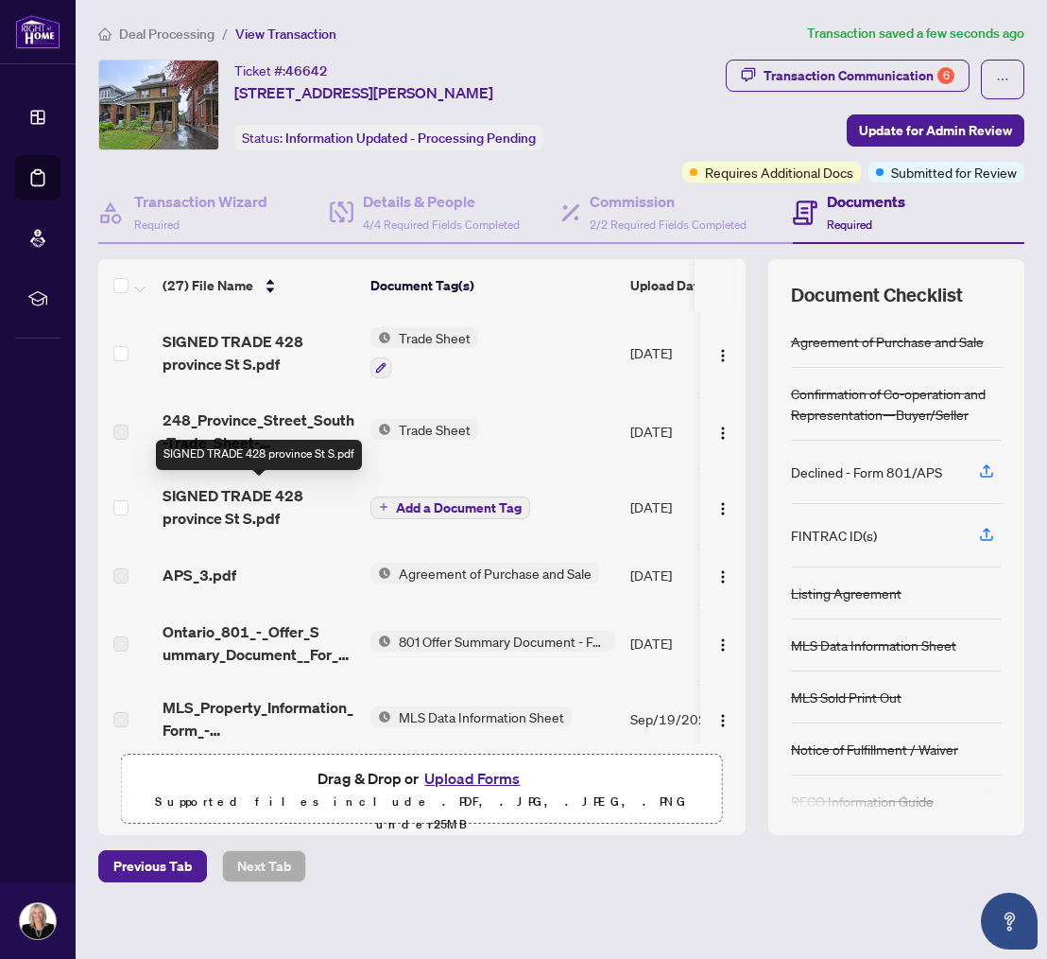
click at [249, 497] on span "SIGNED TRADE 428 province St S.pdf" at bounding box center [259, 506] width 193 height 45
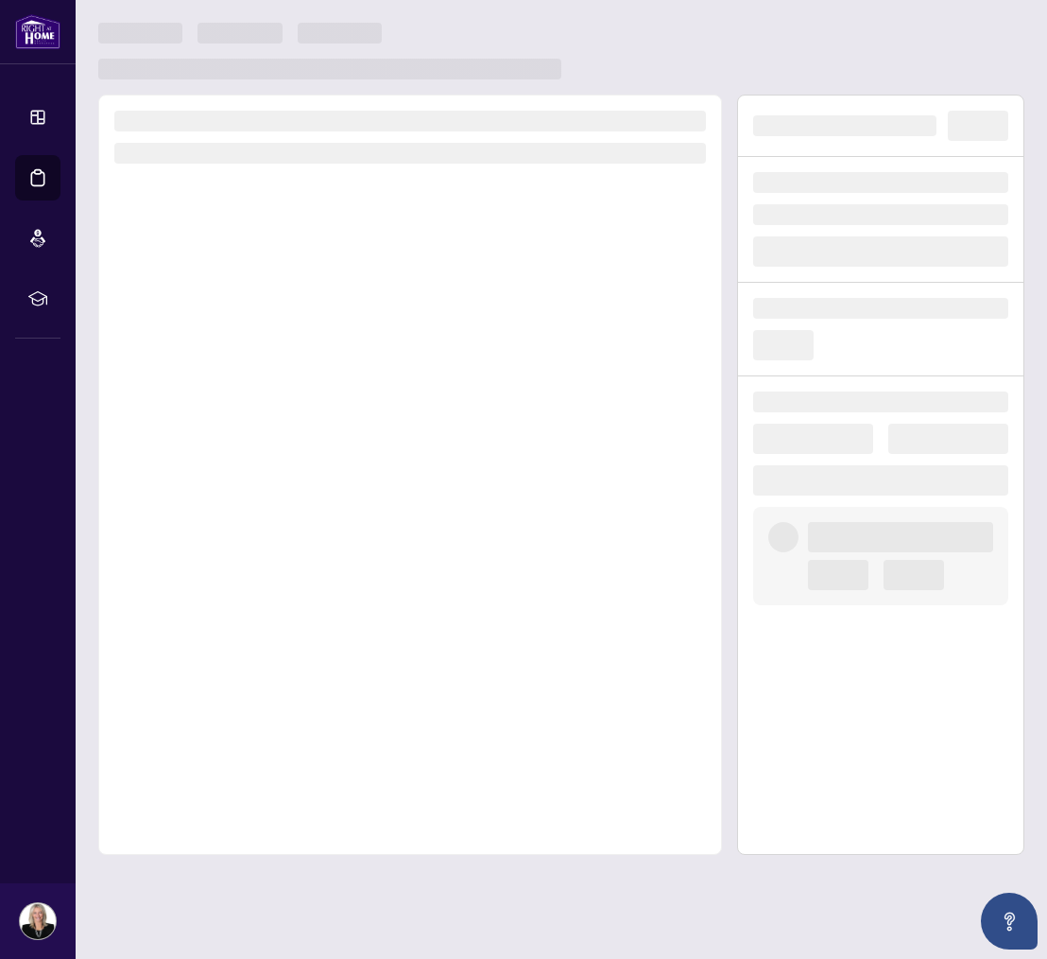
click at [249, 497] on div at bounding box center [410, 475] width 624 height 760
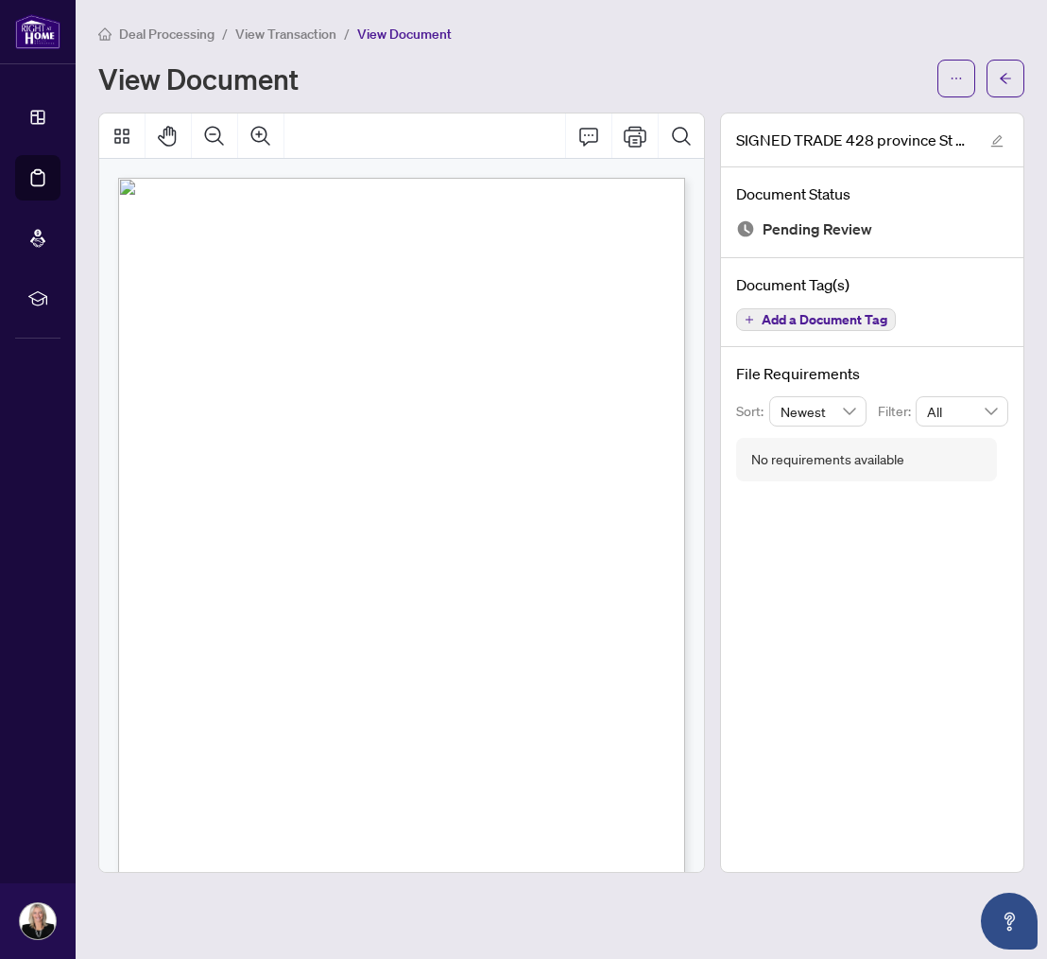
click at [314, 138] on div at bounding box center [401, 135] width 605 height 45
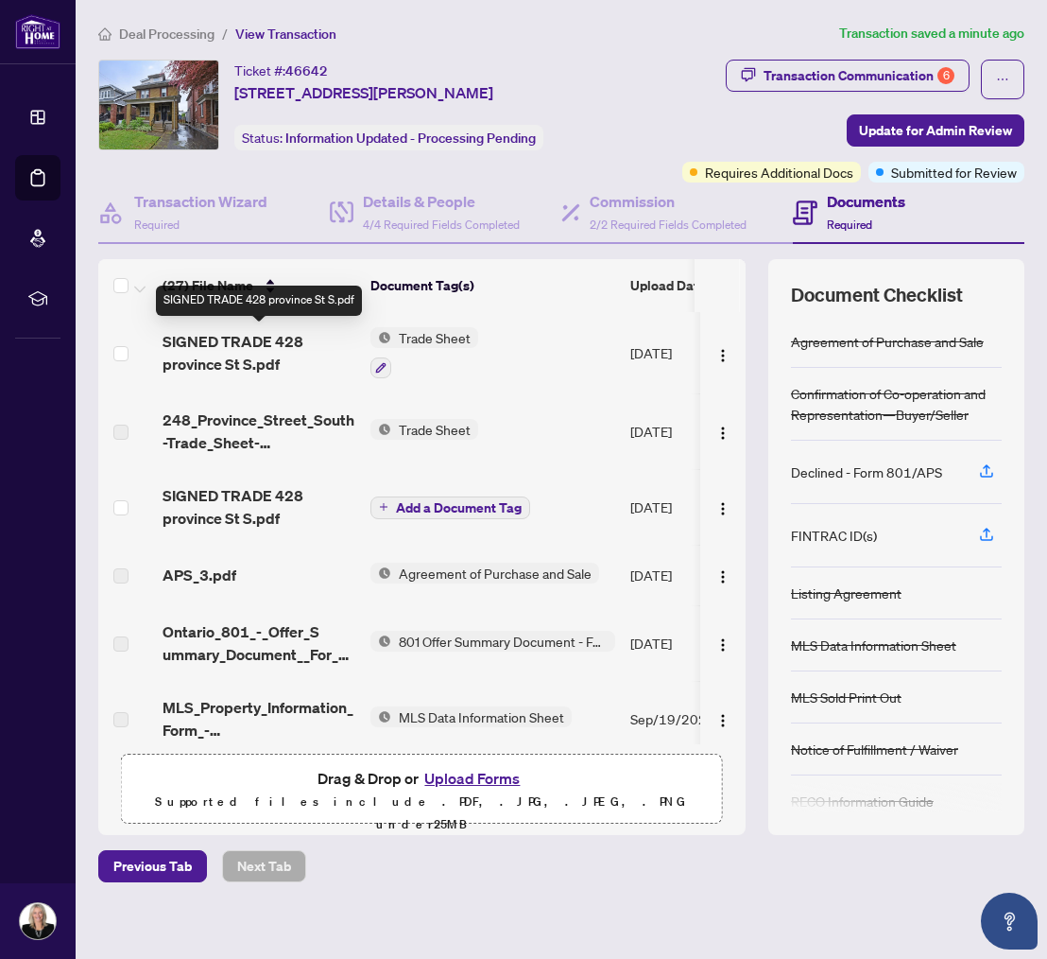
click at [220, 334] on span "SIGNED TRADE 428 province St S.pdf" at bounding box center [259, 352] width 193 height 45
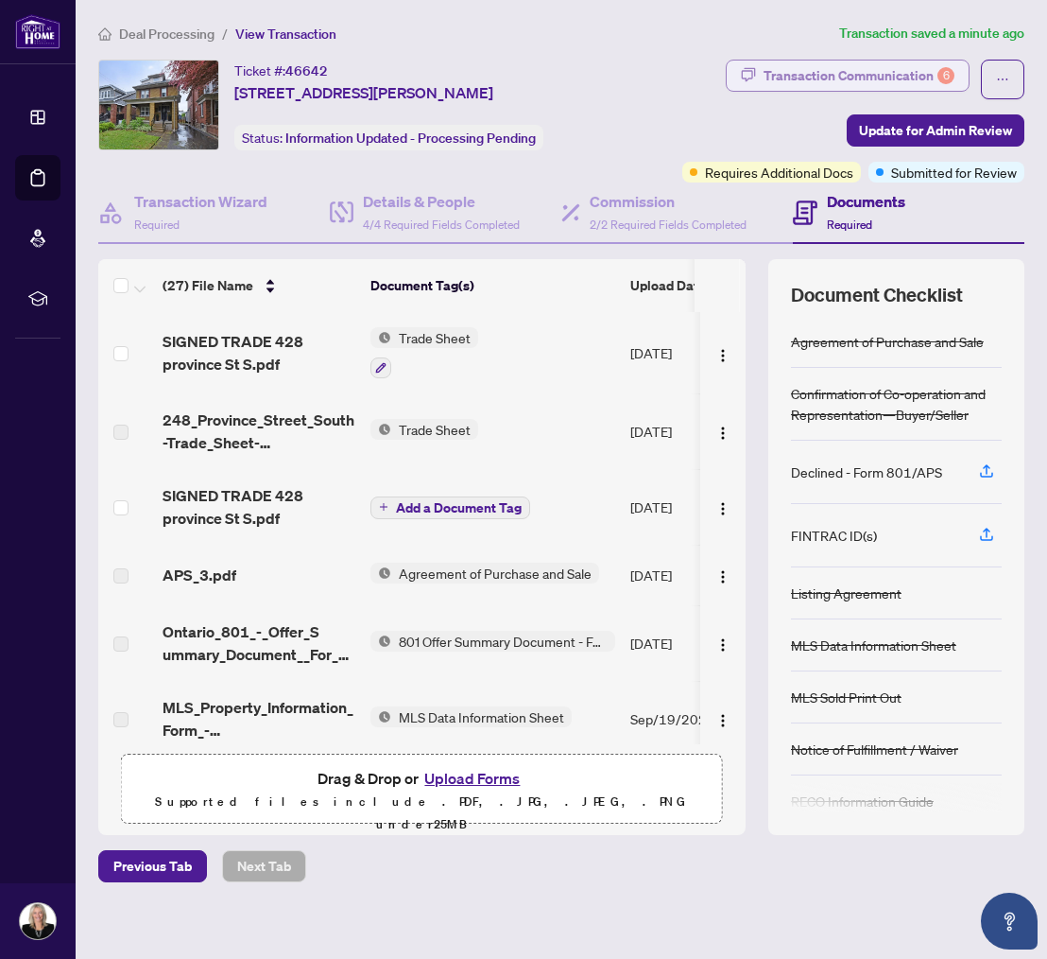
click at [768, 74] on div "Transaction Communication 6" at bounding box center [859, 76] width 191 height 30
